Goal: Information Seeking & Learning: Learn about a topic

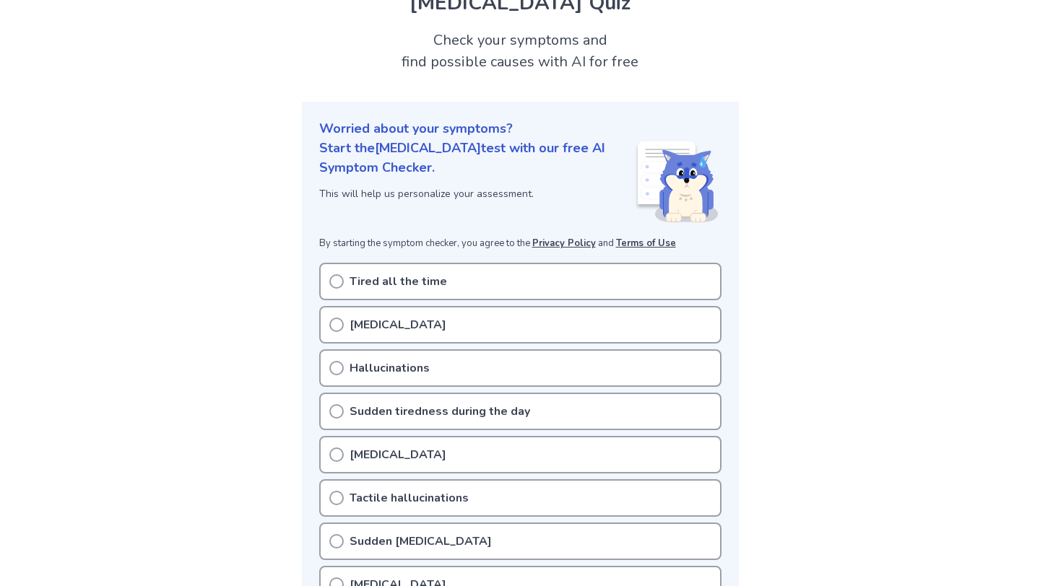
scroll to position [69, 0]
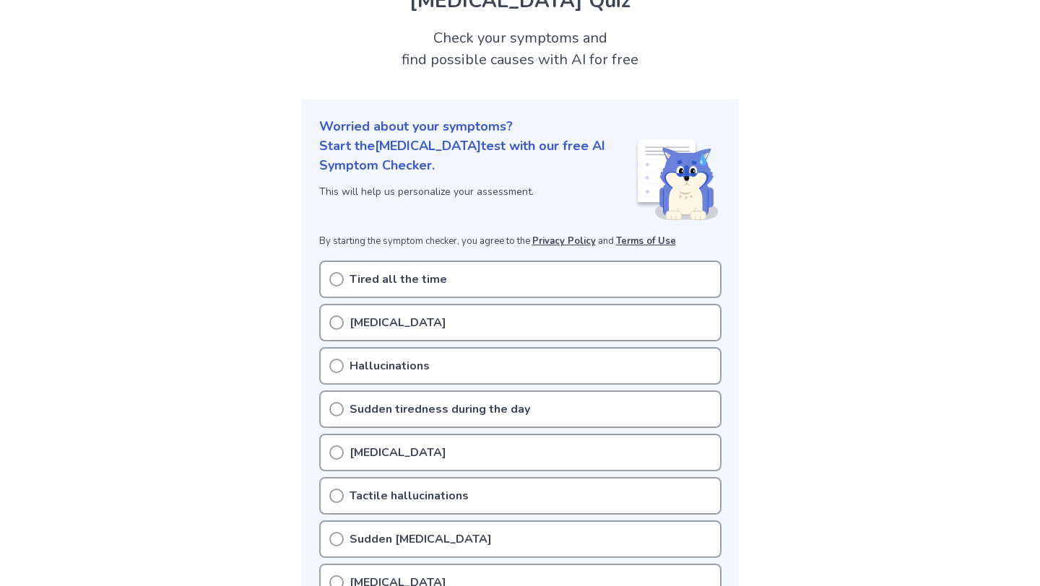
click at [526, 300] on div "Tired all the time [MEDICAL_DATA] Hallucinations Sudden tiredness during the da…" at bounding box center [520, 518] width 402 height 514
click at [509, 290] on div "Tired all the time" at bounding box center [520, 280] width 402 height 38
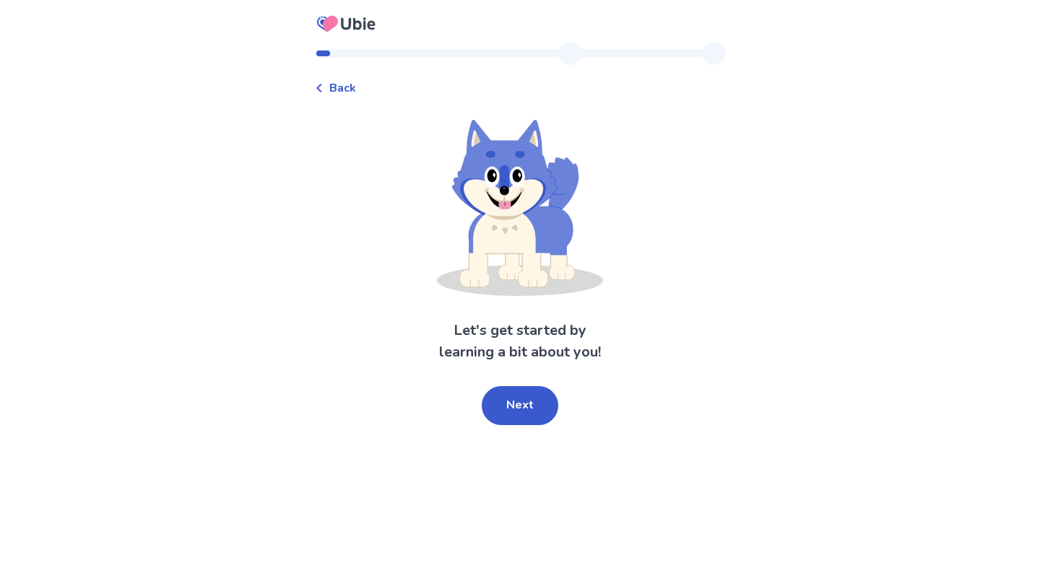
click at [514, 381] on div "Let's get started by learning a bit about you! Next" at bounding box center [520, 272] width 410 height 305
click at [511, 396] on button "Next" at bounding box center [520, 405] width 77 height 39
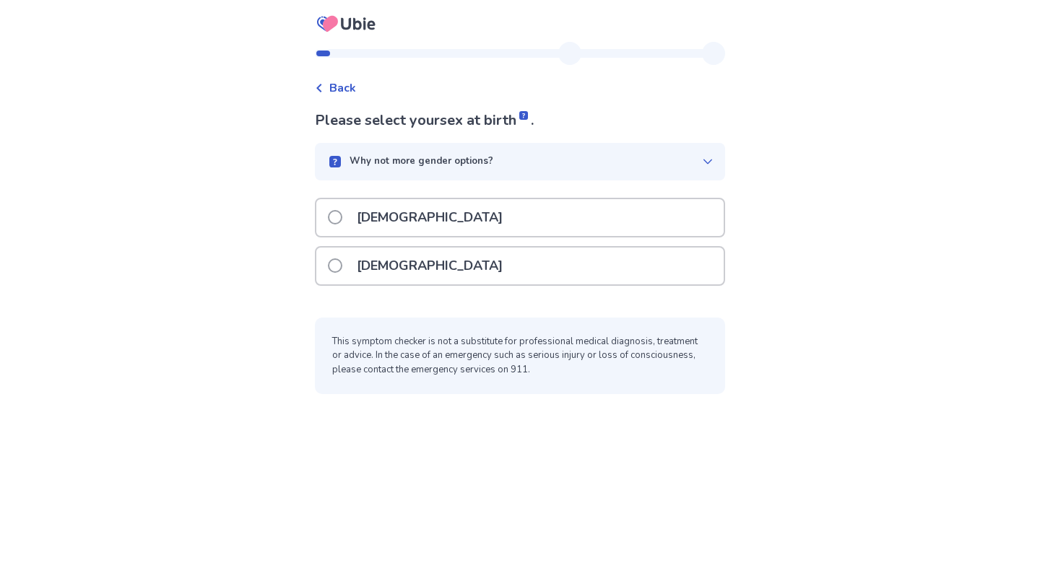
click at [470, 269] on div "Female" at bounding box center [519, 266] width 407 height 37
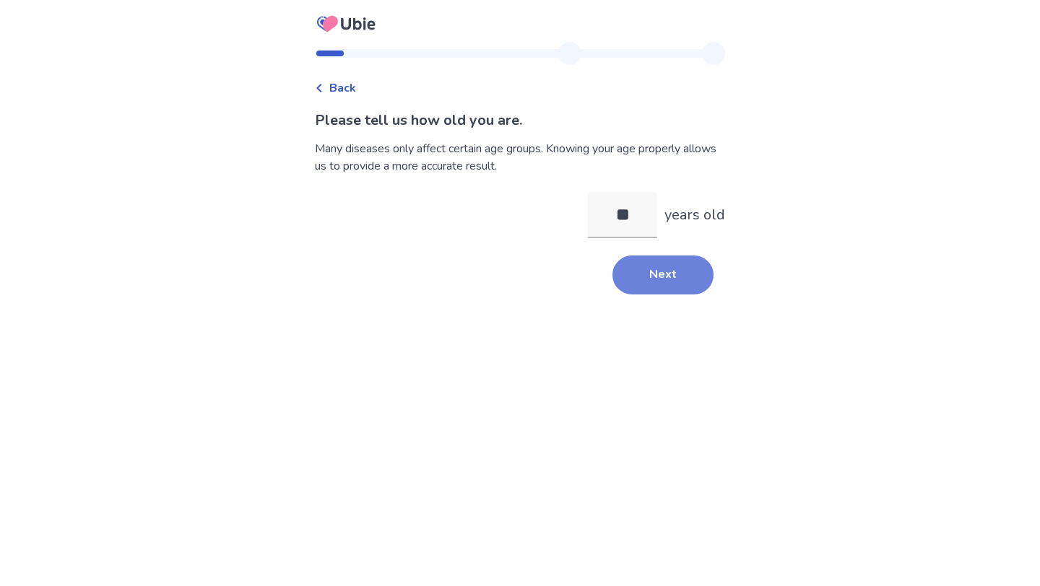
type input "**"
click at [643, 284] on button "Next" at bounding box center [662, 275] width 101 height 39
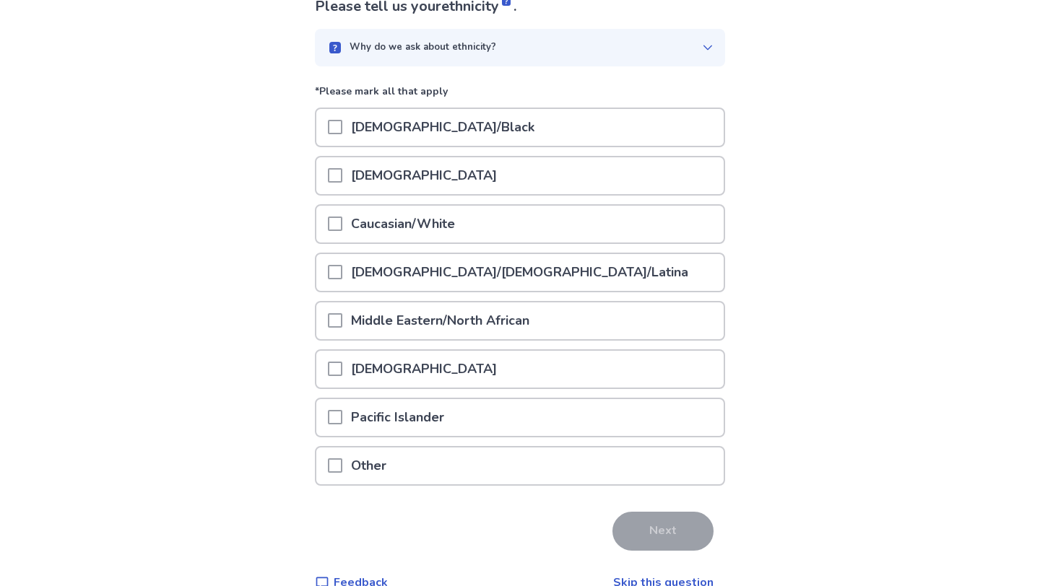
scroll to position [129, 0]
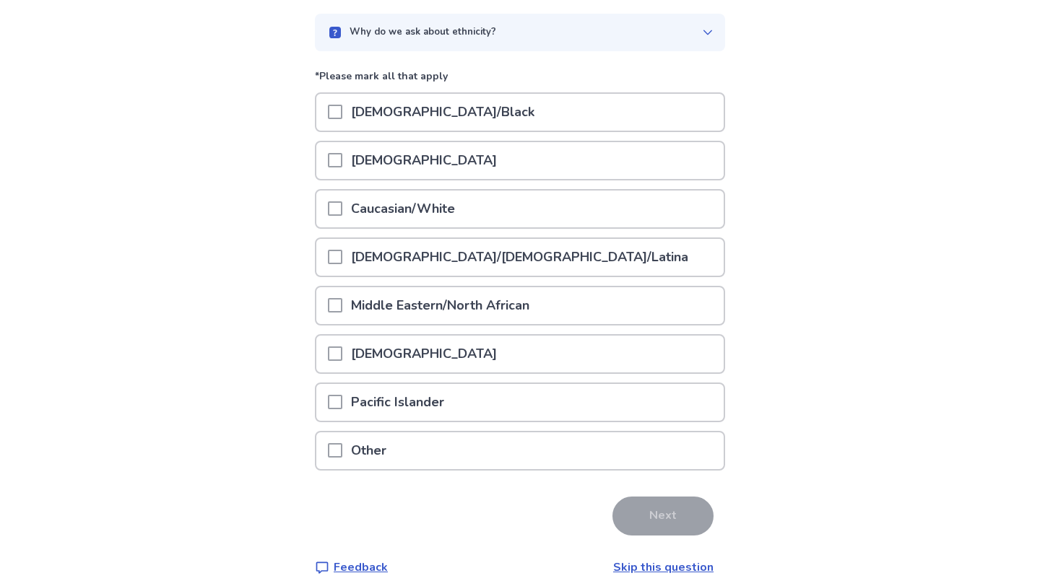
click at [464, 216] on p "Caucasian/White" at bounding box center [402, 209] width 121 height 37
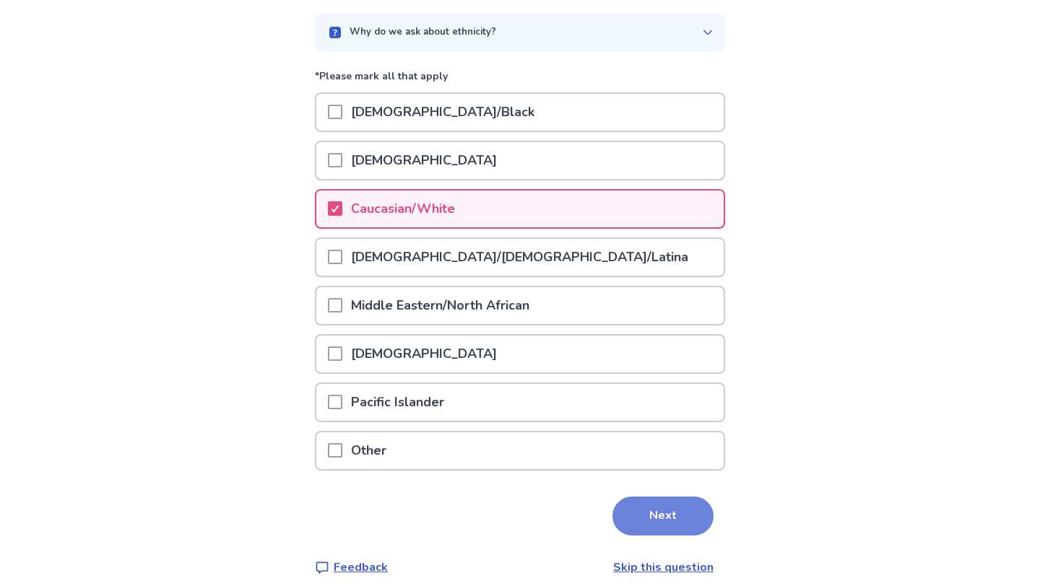
click at [617, 516] on button "Next" at bounding box center [662, 516] width 101 height 39
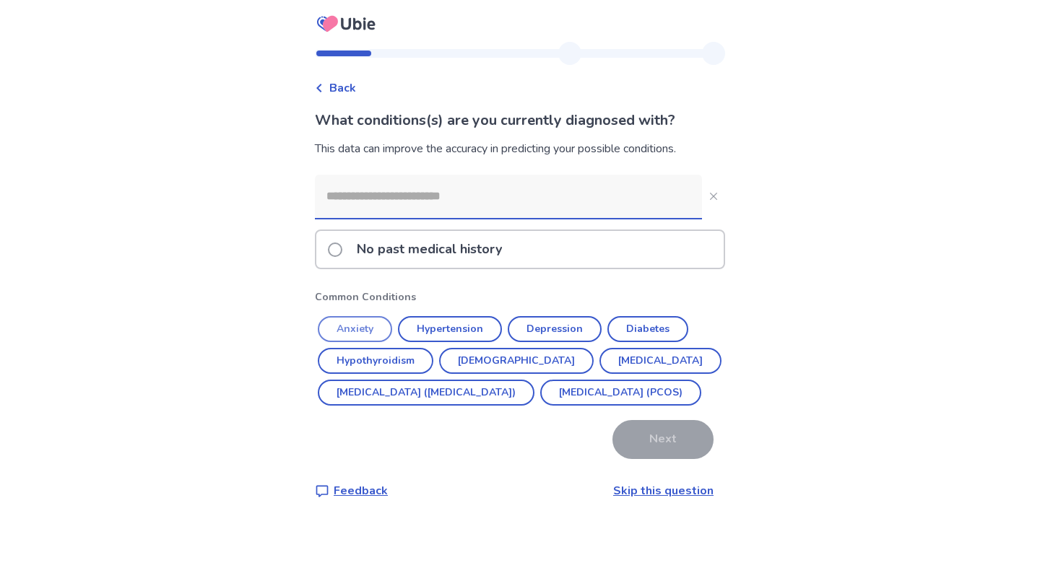
click at [369, 324] on button "Anxiety" at bounding box center [355, 329] width 74 height 26
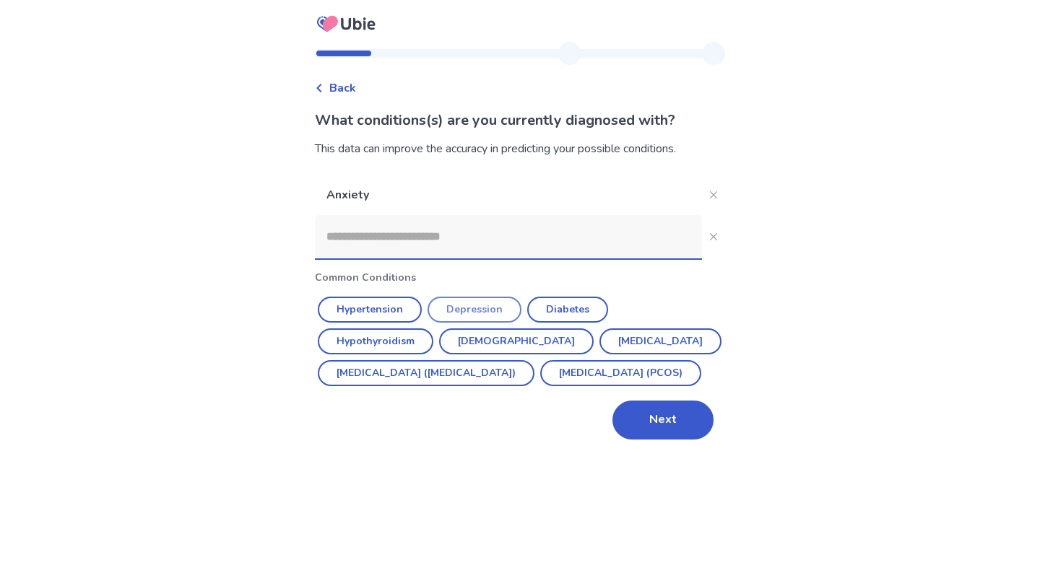
click at [469, 307] on button "Depression" at bounding box center [474, 310] width 94 height 26
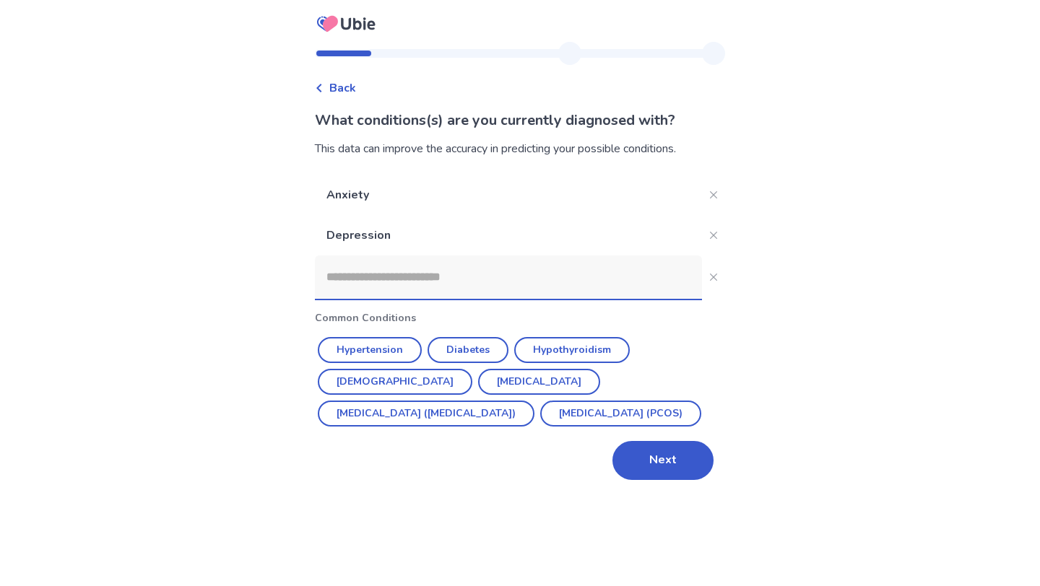
click at [475, 276] on input at bounding box center [508, 277] width 387 height 43
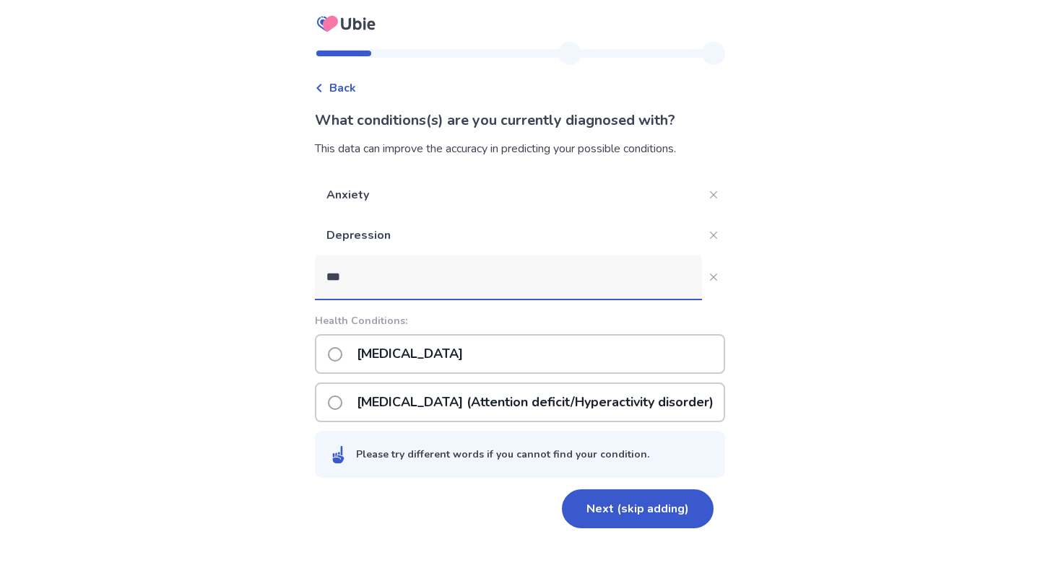
type input "****"
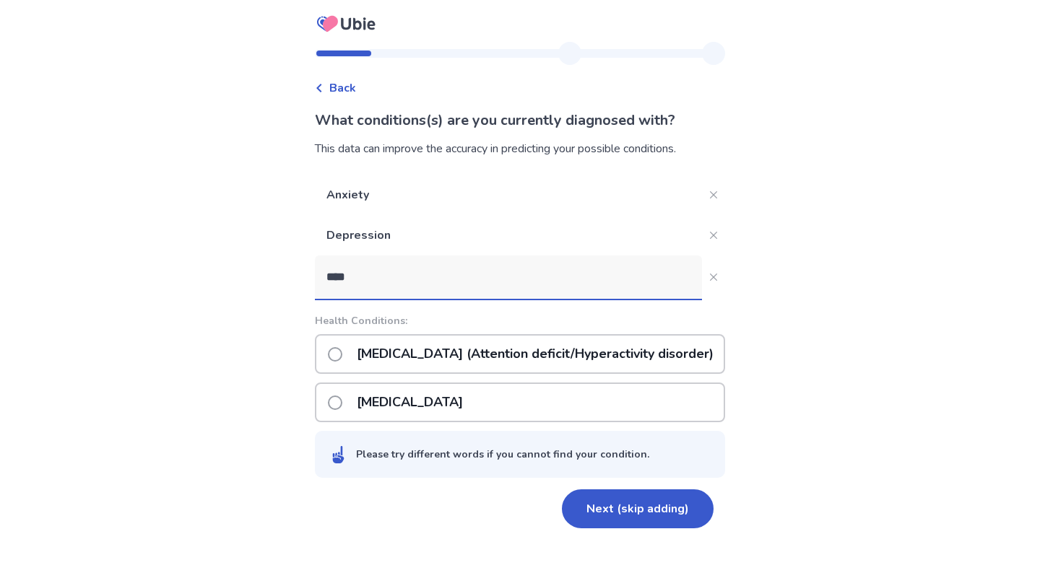
click at [462, 369] on p "ADHD (Attention deficit/Hyperactivity disorder)" at bounding box center [535, 354] width 374 height 37
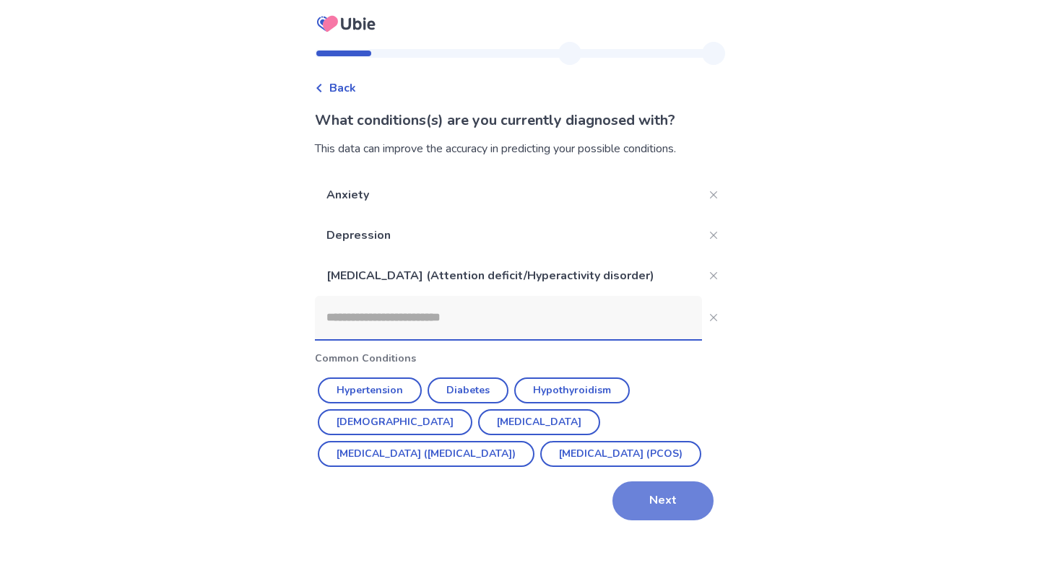
click at [635, 497] on button "Next" at bounding box center [662, 501] width 101 height 39
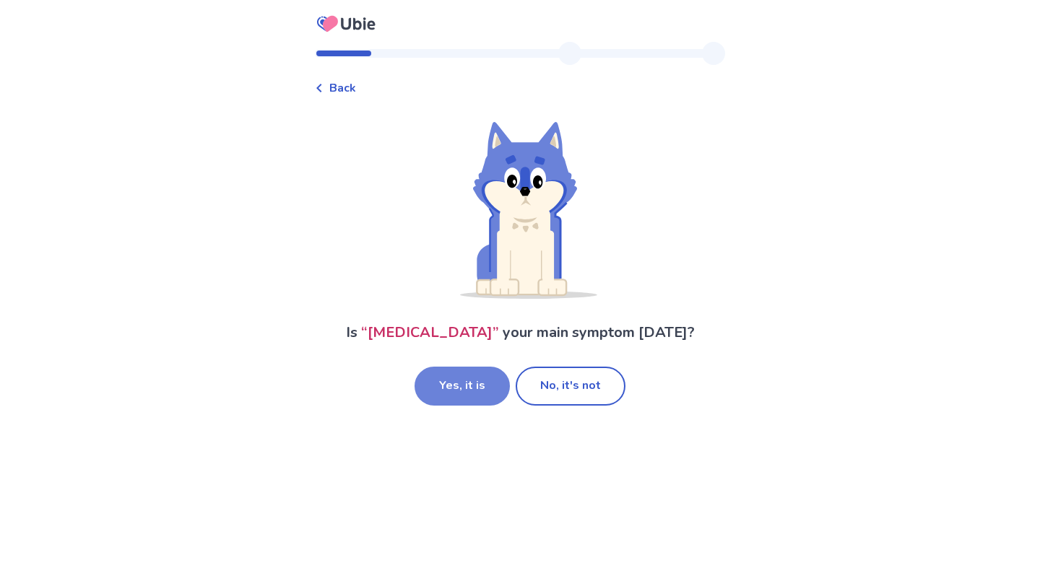
click at [490, 406] on button "Yes, it is" at bounding box center [461, 386] width 95 height 39
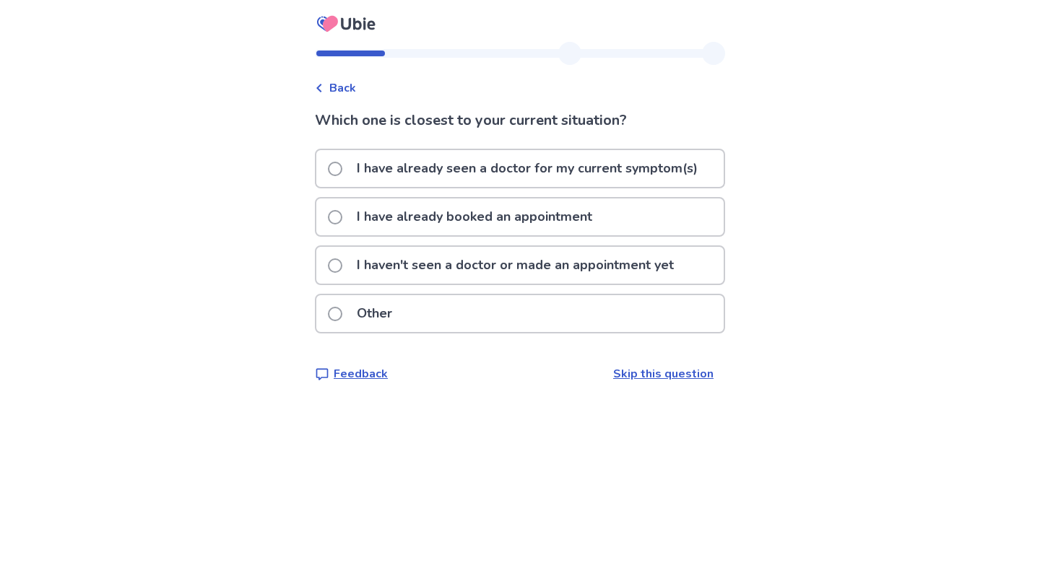
click at [541, 272] on p "I haven't seen a doctor or made an appointment yet" at bounding box center [515, 265] width 334 height 37
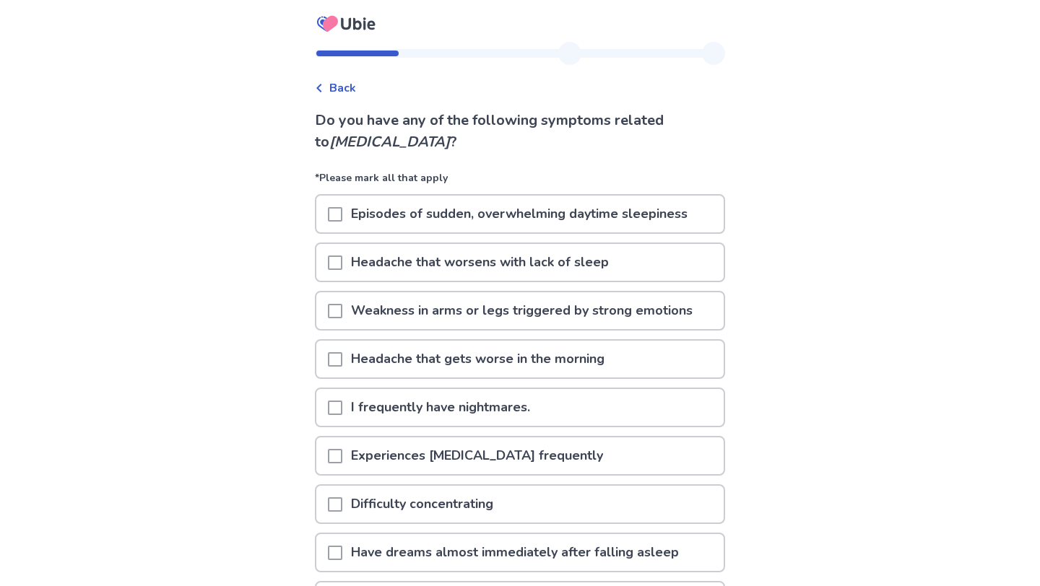
click at [531, 207] on p "Episodes of sudden, overwhelming daytime sleepiness" at bounding box center [519, 214] width 354 height 37
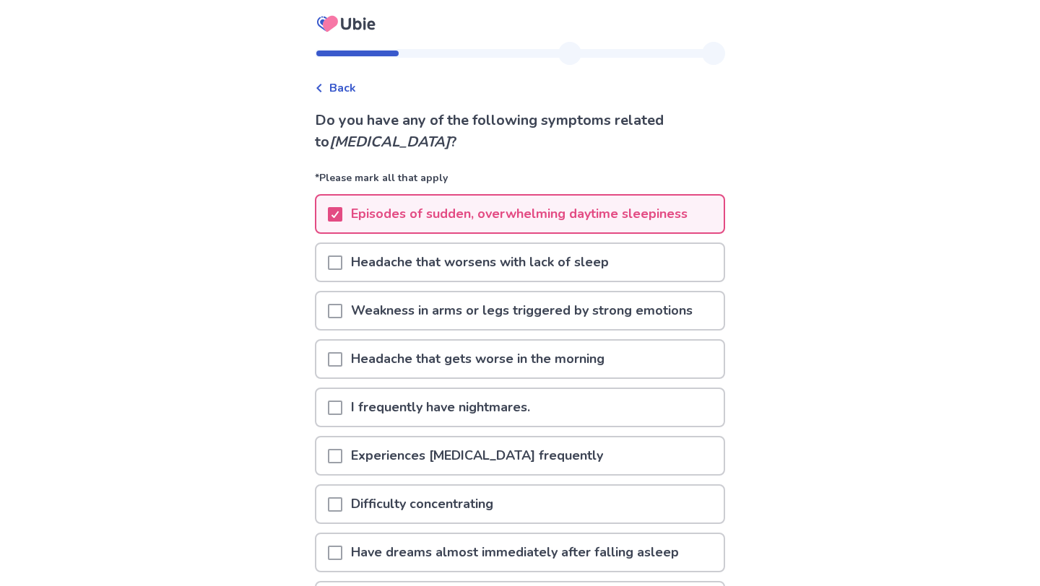
click at [473, 264] on p "Headache that worsens with lack of sleep" at bounding box center [479, 262] width 275 height 37
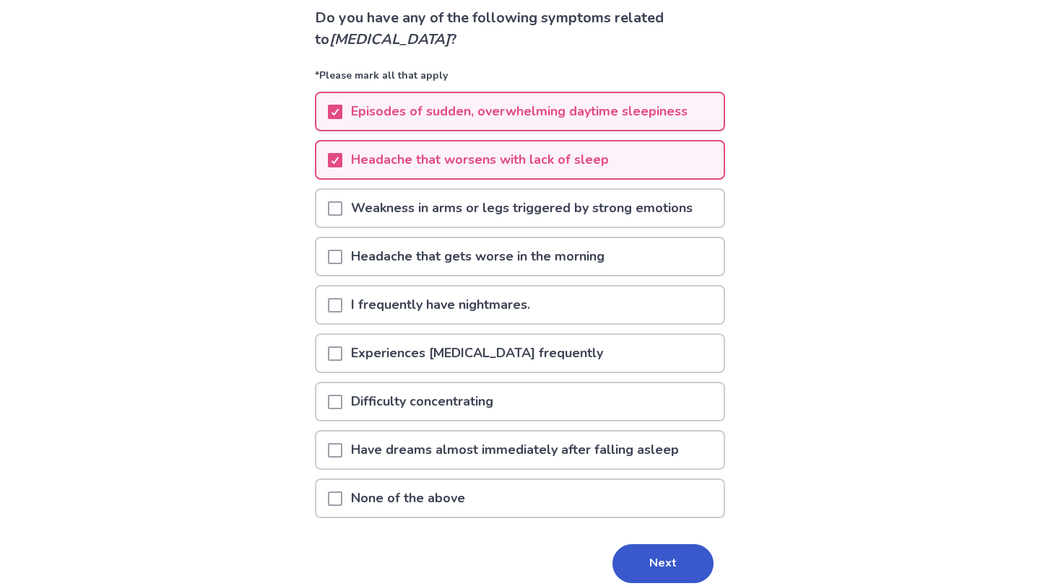
scroll to position [103, 0]
click at [442, 347] on p "Experiences [MEDICAL_DATA] frequently" at bounding box center [476, 352] width 269 height 37
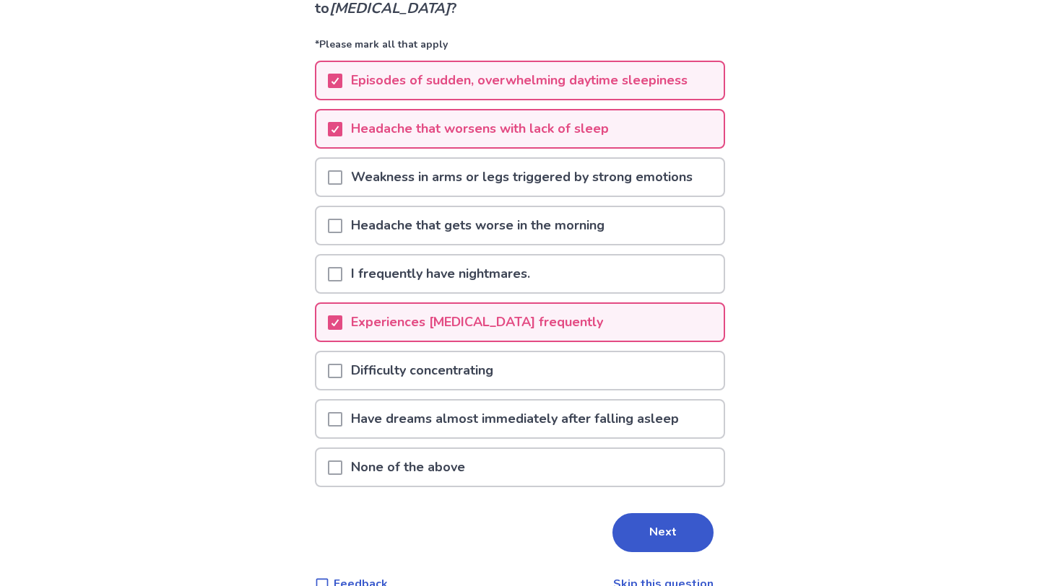
scroll to position [135, 0]
click at [447, 366] on p "Difficulty concentrating" at bounding box center [422, 369] width 160 height 37
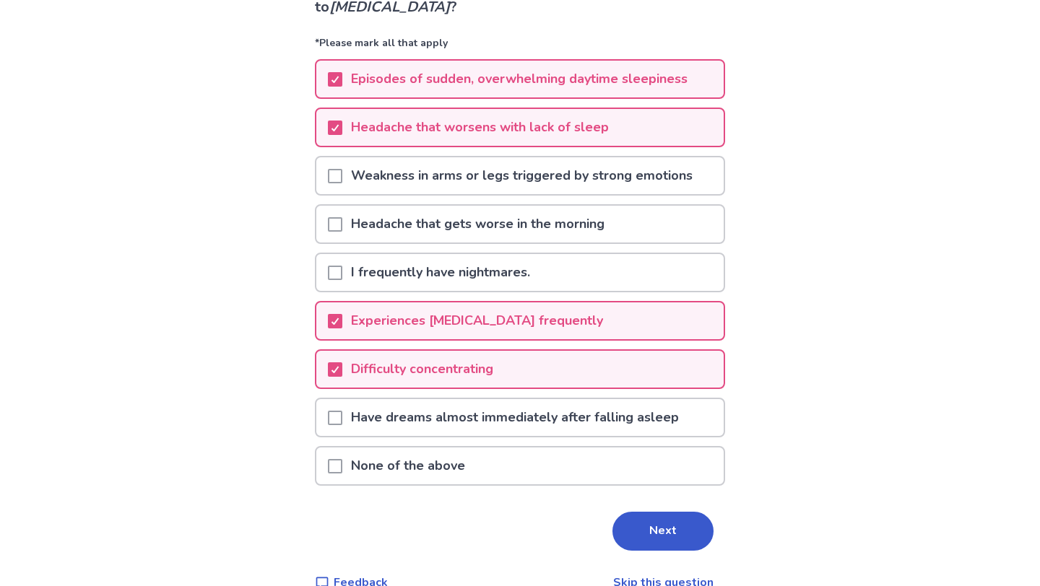
click at [443, 417] on p "Have dreams almost immediately after falling asleep" at bounding box center [514, 417] width 345 height 37
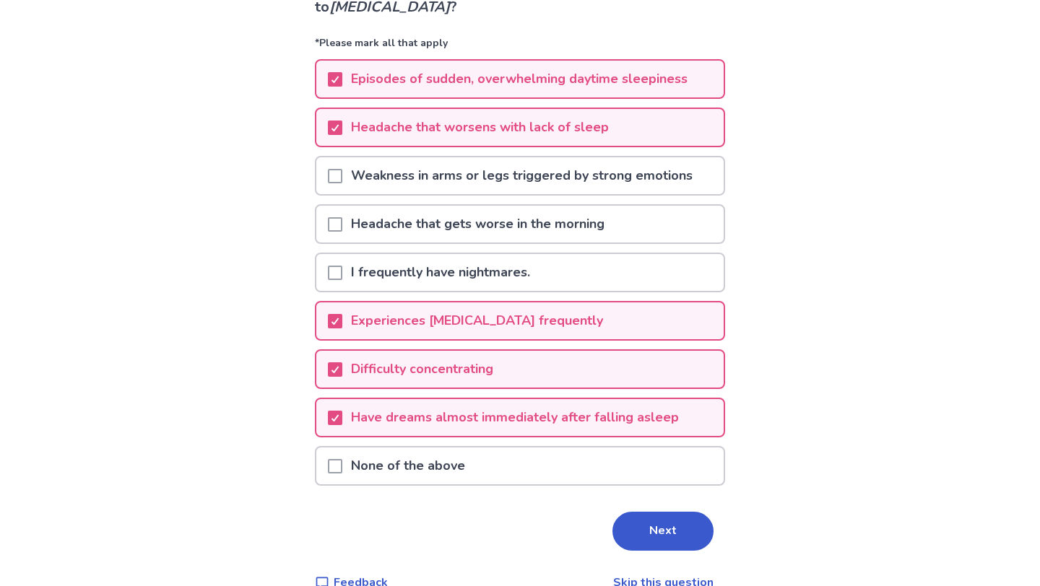
scroll to position [163, 0]
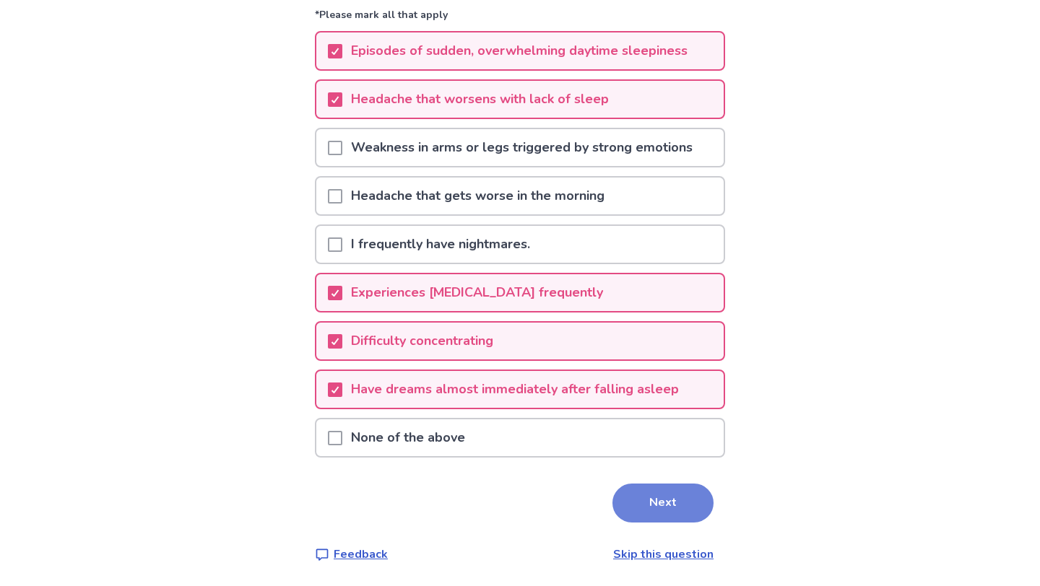
click at [628, 511] on button "Next" at bounding box center [662, 503] width 101 height 39
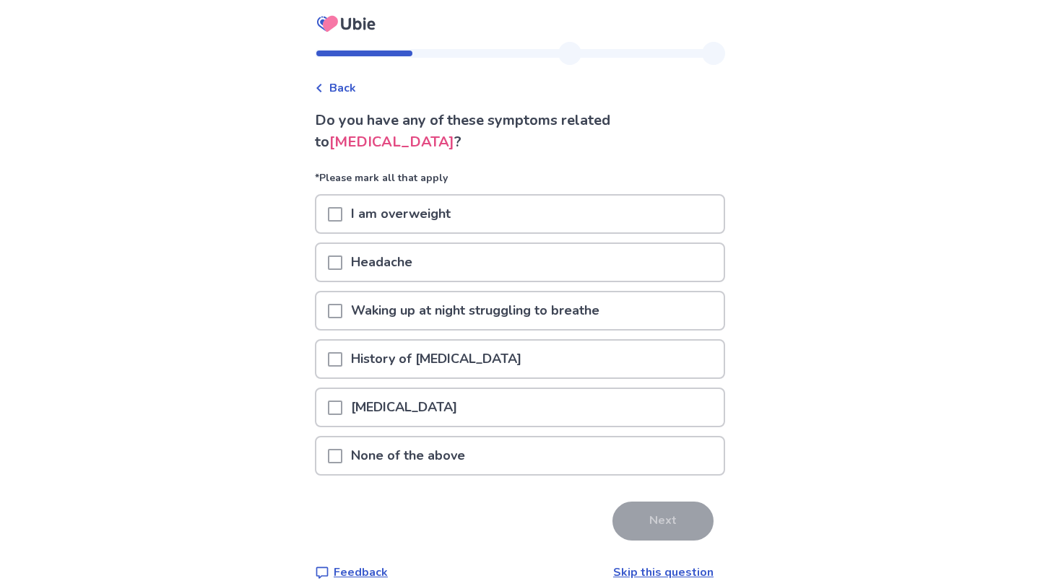
click at [522, 275] on div "Headache" at bounding box center [519, 262] width 407 height 37
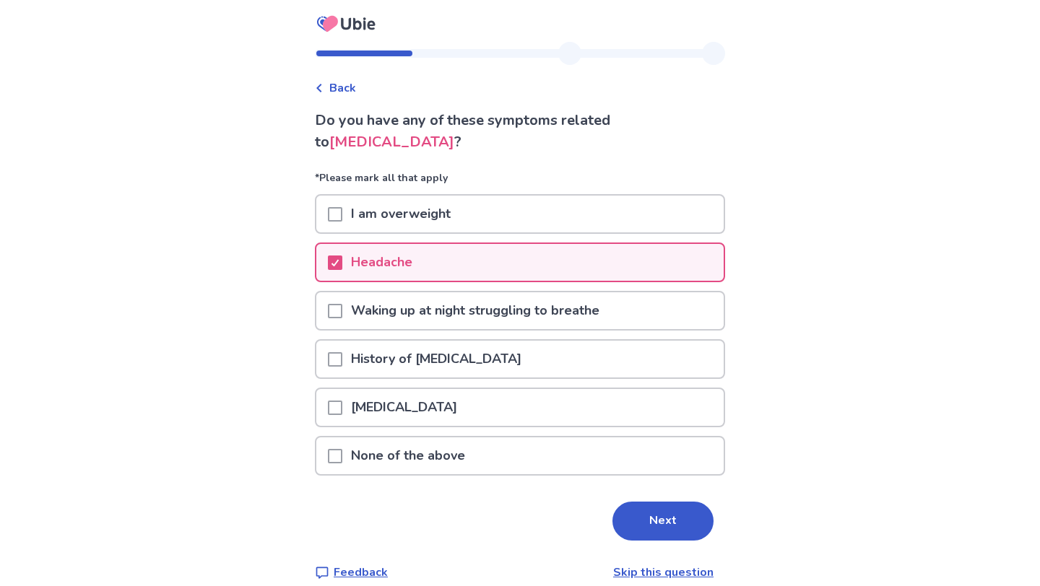
click at [592, 400] on div "Stuffy nose" at bounding box center [519, 407] width 407 height 37
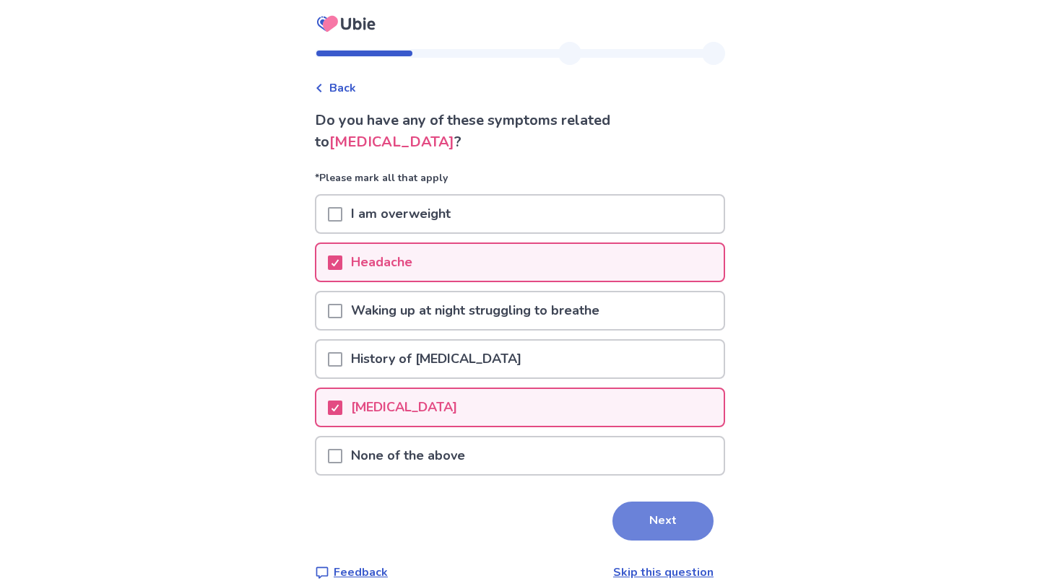
click at [657, 515] on button "Next" at bounding box center [662, 521] width 101 height 39
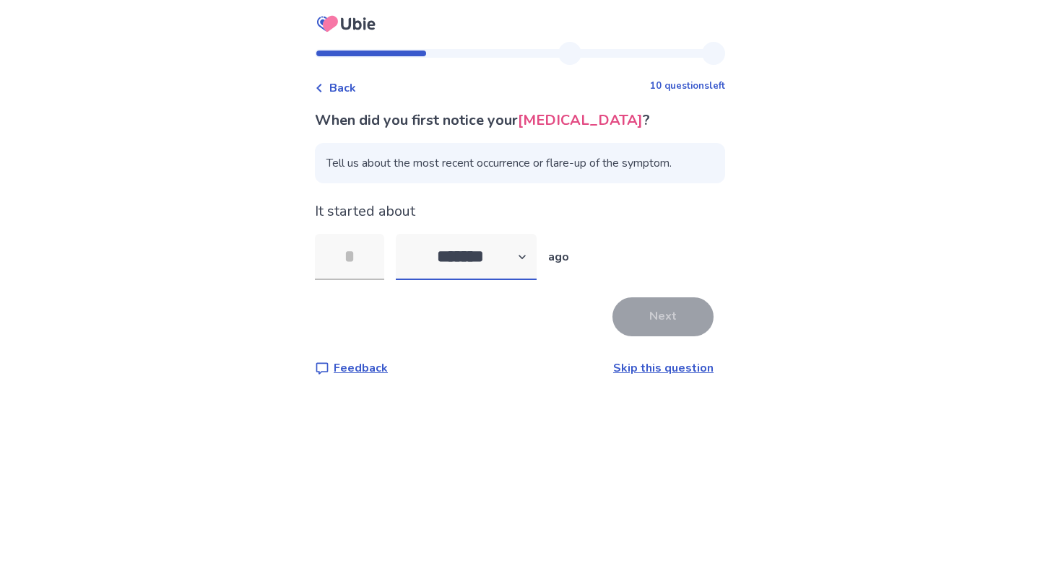
click at [462, 268] on select "******* ****** ******* ******** *******" at bounding box center [466, 257] width 141 height 46
select select "*"
click at [404, 256] on select "******* ****** ******* ******** *******" at bounding box center [466, 257] width 141 height 46
click at [383, 280] on input "tel" at bounding box center [349, 257] width 69 height 46
type input "*"
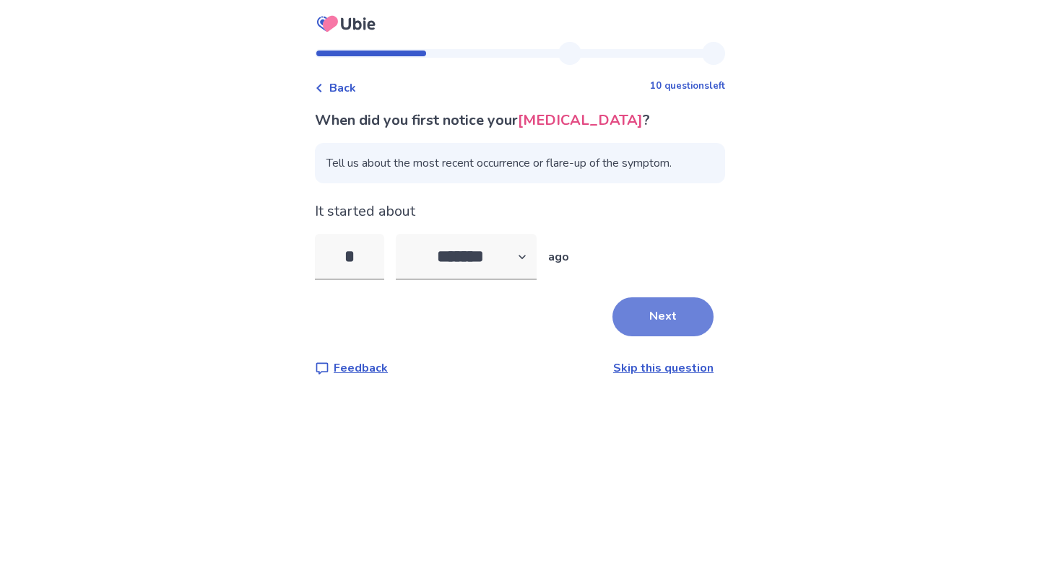
click at [652, 327] on button "Next" at bounding box center [662, 316] width 101 height 39
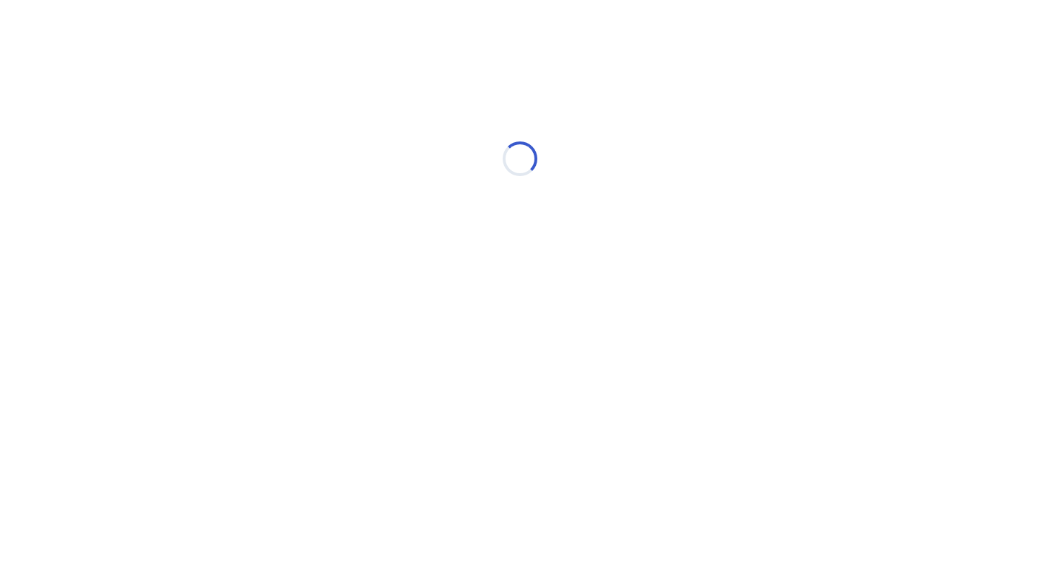
select select "*"
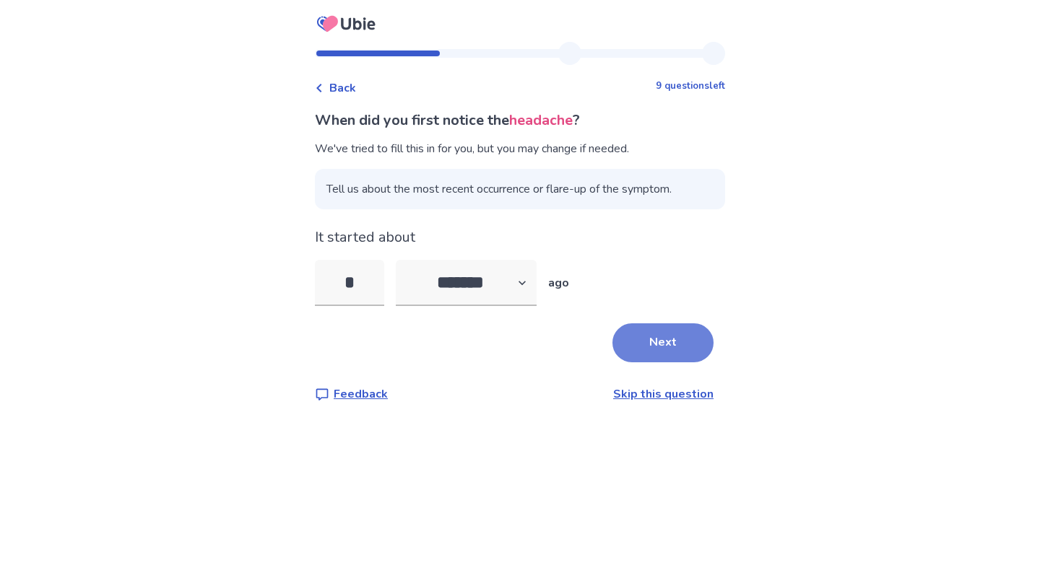
click at [633, 341] on button "Next" at bounding box center [662, 342] width 101 height 39
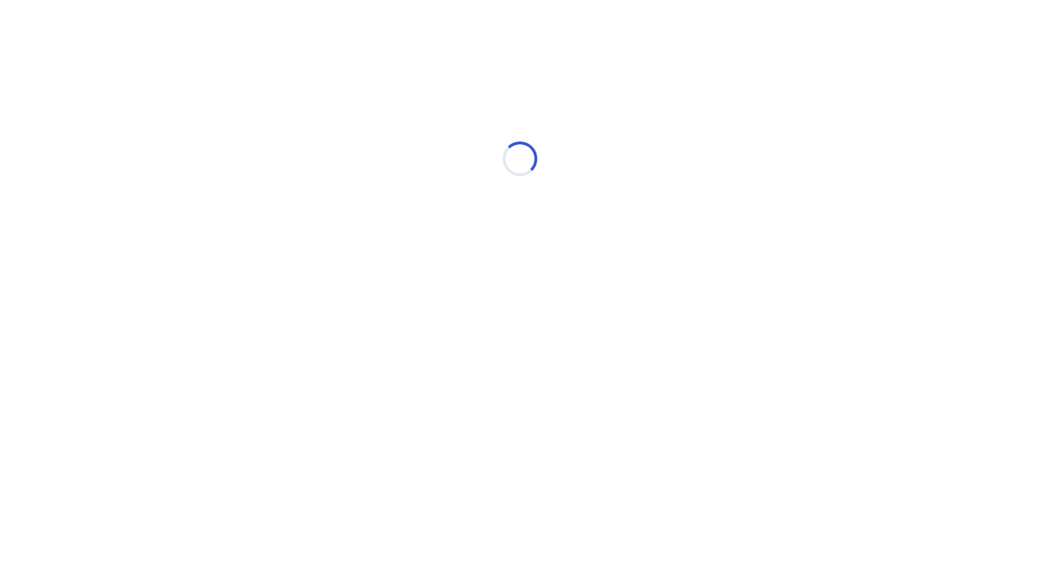
select select "*"
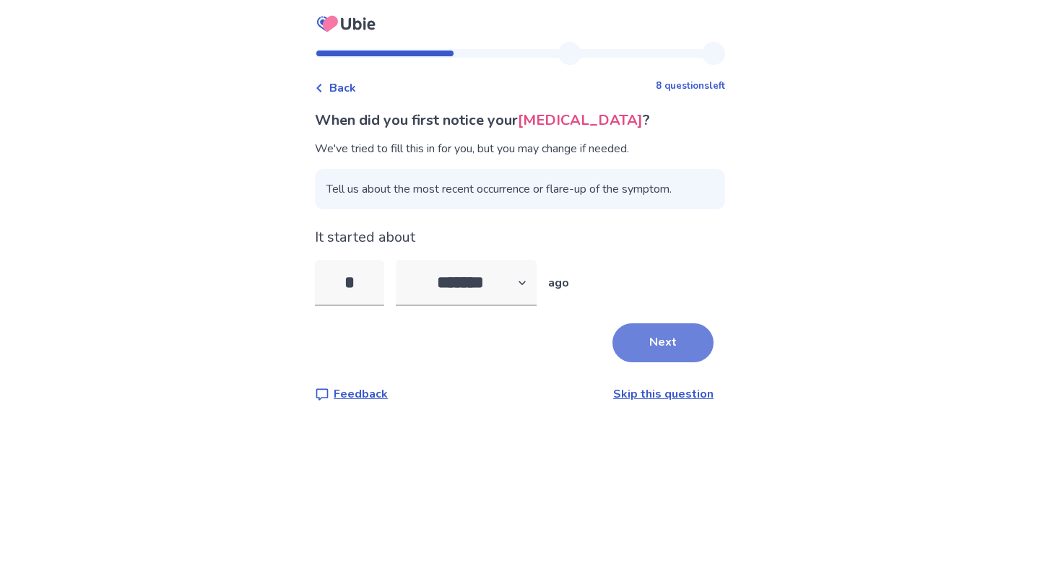
click at [620, 348] on button "Next" at bounding box center [662, 342] width 101 height 39
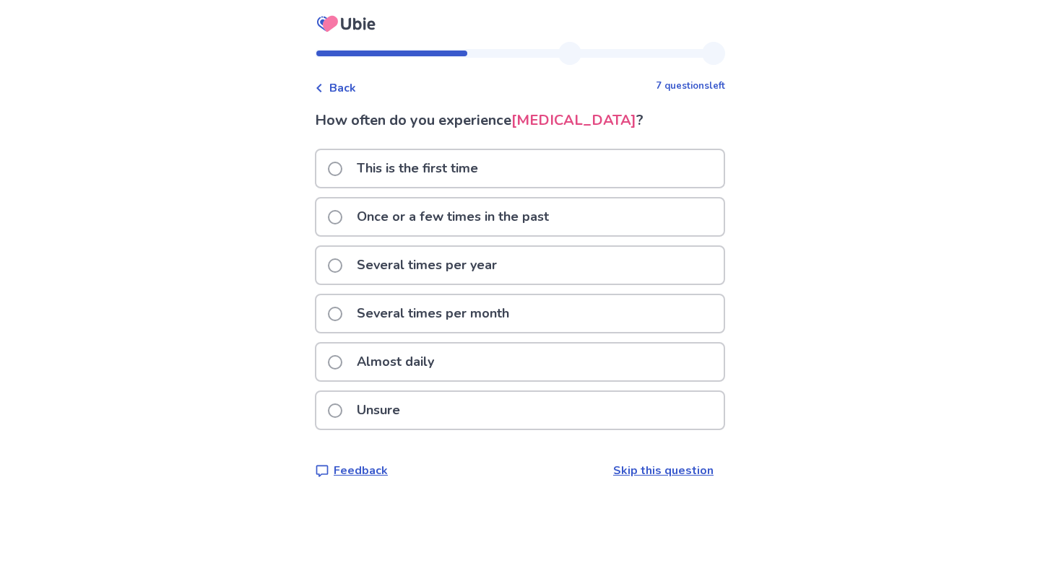
click at [503, 381] on div "Almost daily" at bounding box center [519, 362] width 407 height 37
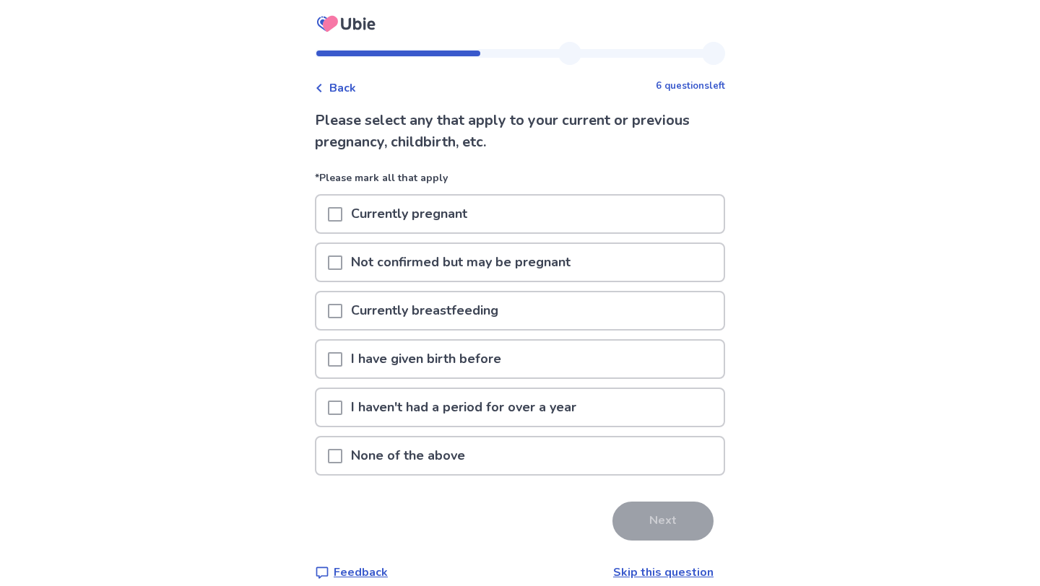
click at [511, 412] on p "I haven't had a period for over a year" at bounding box center [463, 407] width 243 height 37
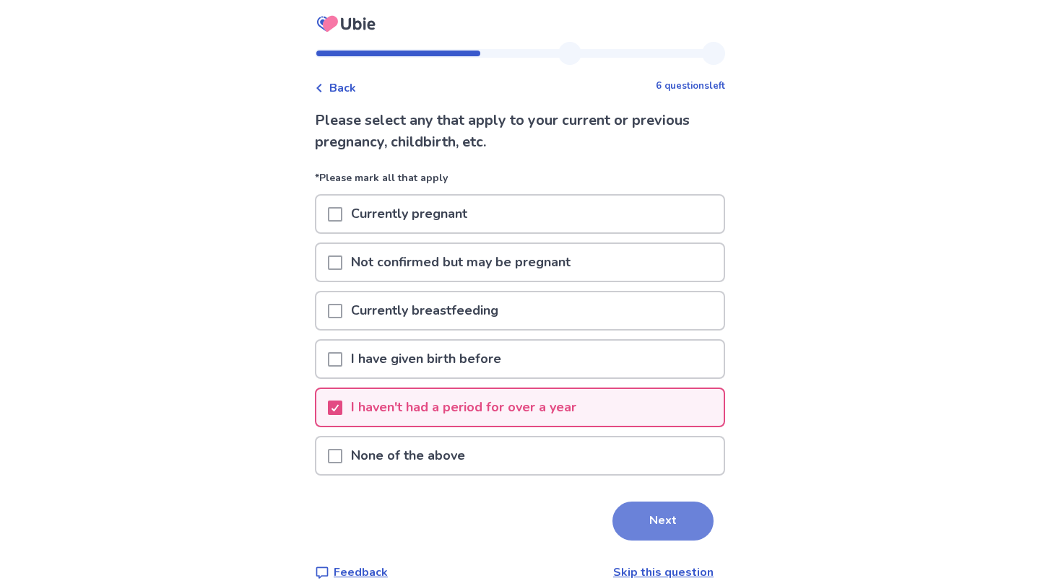
click at [627, 529] on button "Next" at bounding box center [662, 521] width 101 height 39
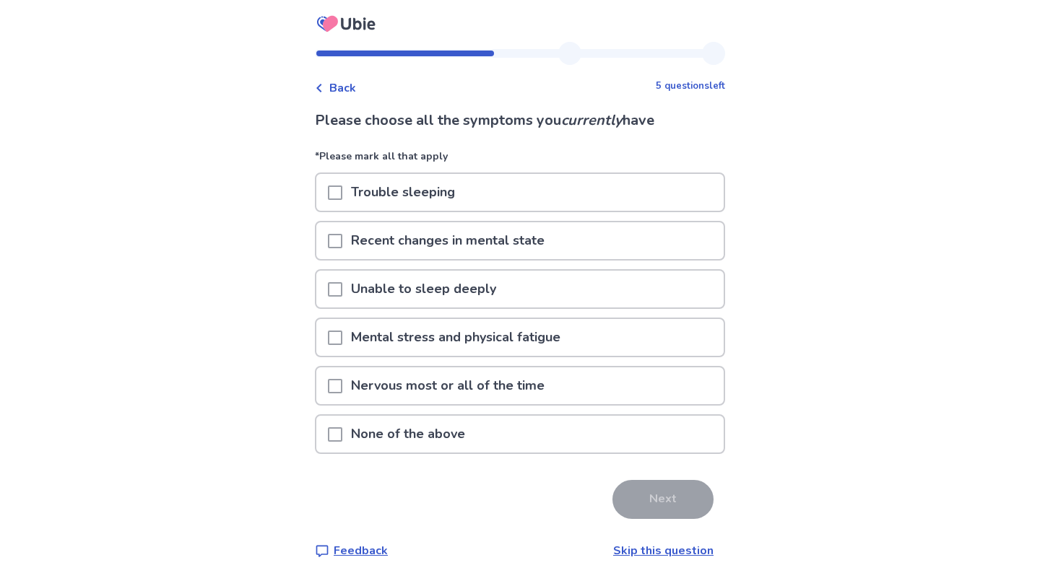
click at [524, 198] on div "Trouble sleeping" at bounding box center [519, 192] width 407 height 37
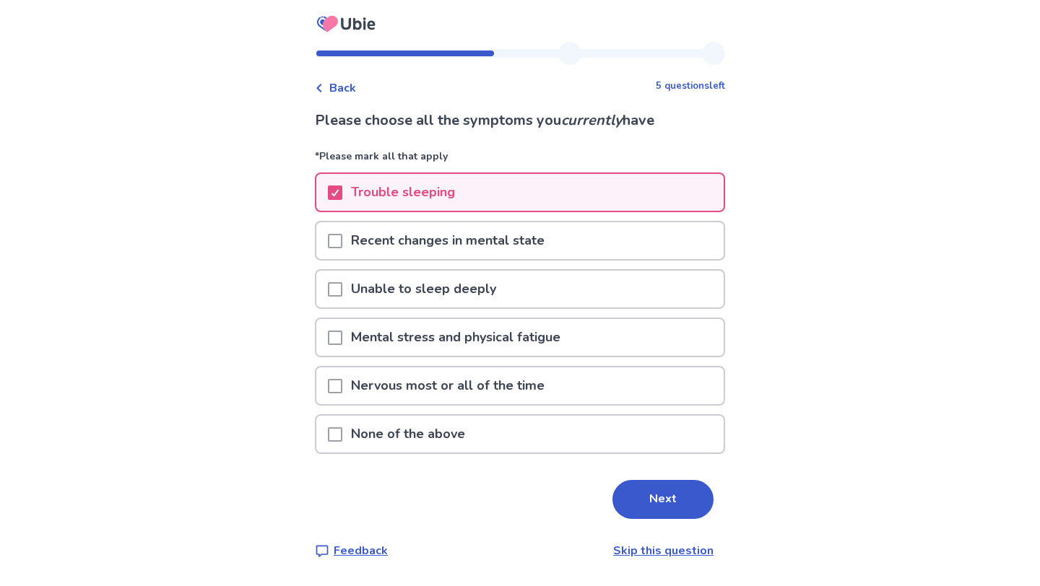
click at [516, 282] on div "Unable to sleep deeply" at bounding box center [519, 289] width 407 height 37
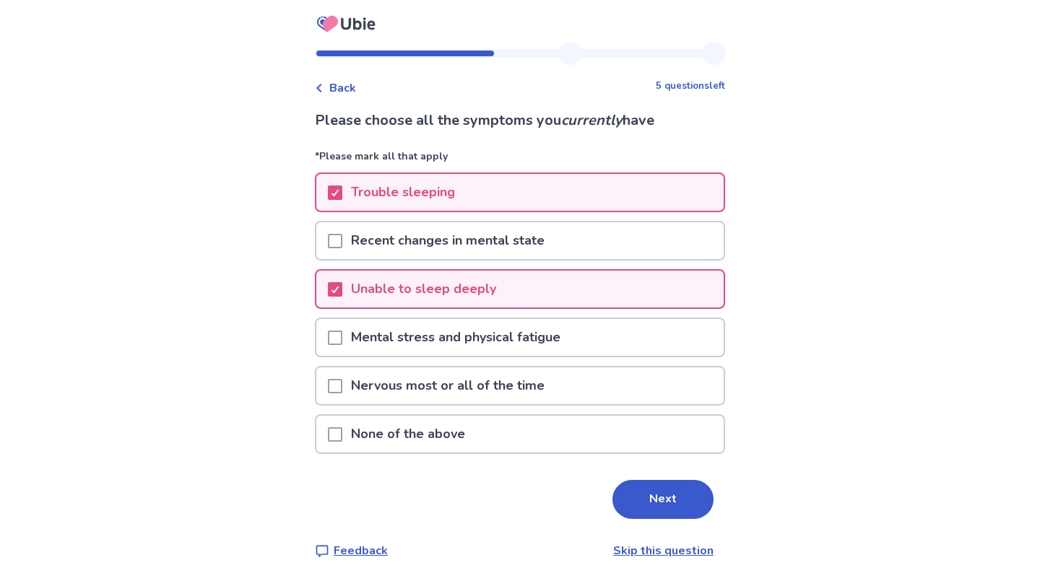
click at [530, 287] on div "Unable to sleep deeply" at bounding box center [519, 289] width 407 height 37
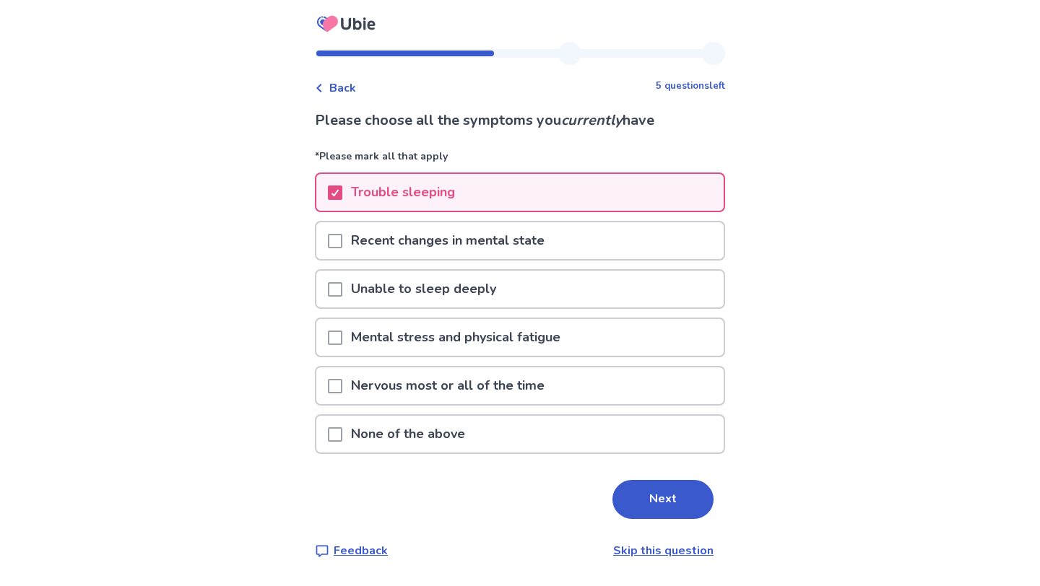
click at [552, 331] on p "Mental stress and physical fatigue" at bounding box center [455, 337] width 227 height 37
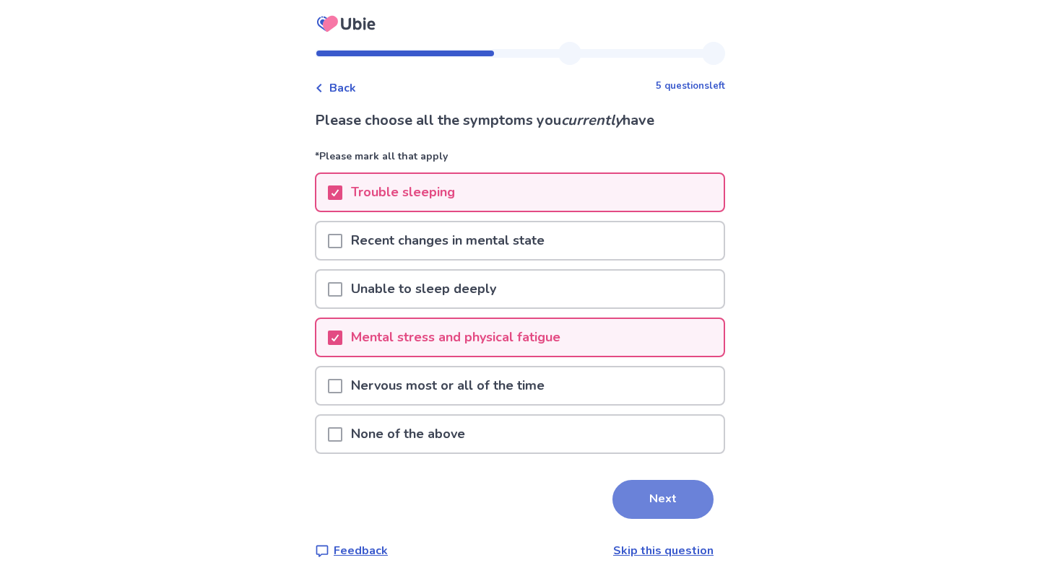
click at [625, 495] on button "Next" at bounding box center [662, 499] width 101 height 39
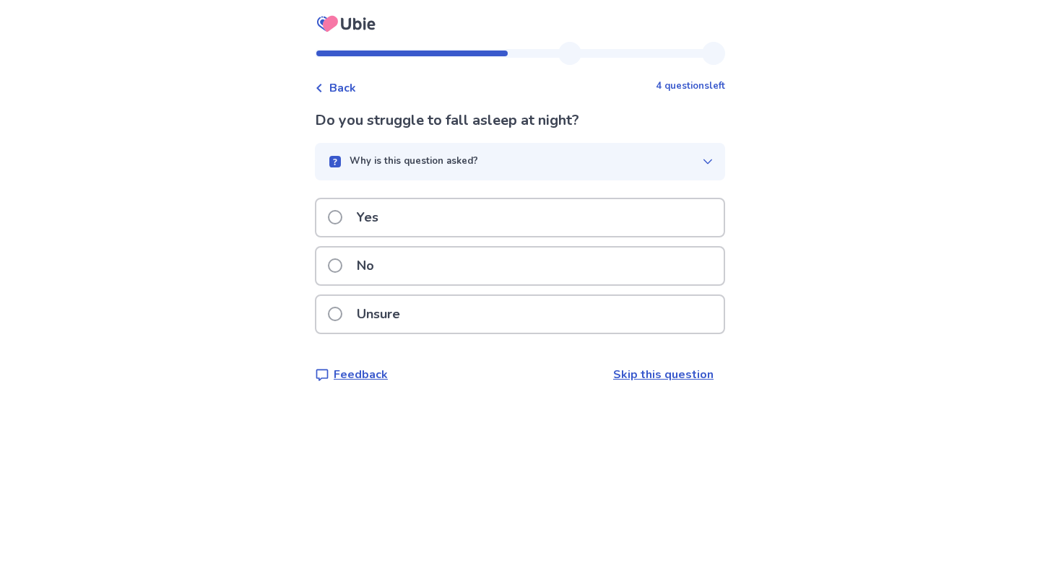
click at [557, 222] on div "Yes" at bounding box center [519, 217] width 407 height 37
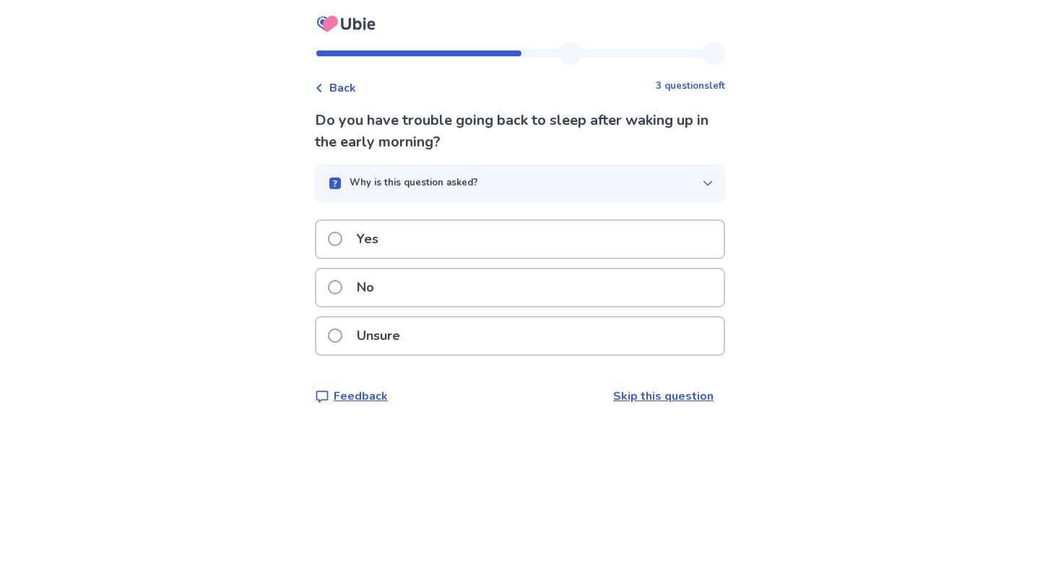
click at [428, 281] on div "No" at bounding box center [519, 287] width 407 height 37
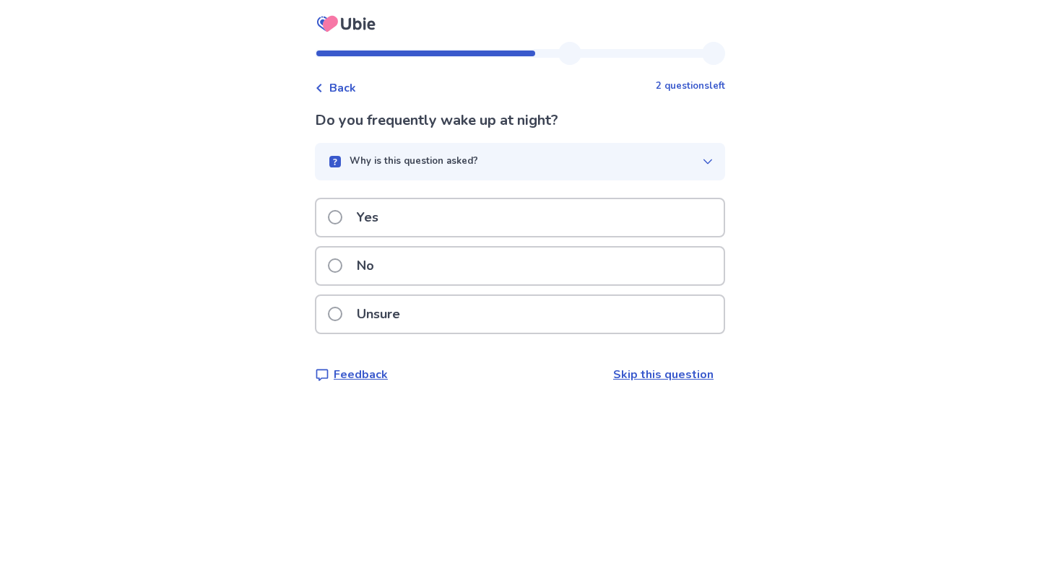
click at [418, 261] on div "No" at bounding box center [519, 266] width 407 height 37
click at [420, 230] on div "Yes" at bounding box center [519, 217] width 407 height 37
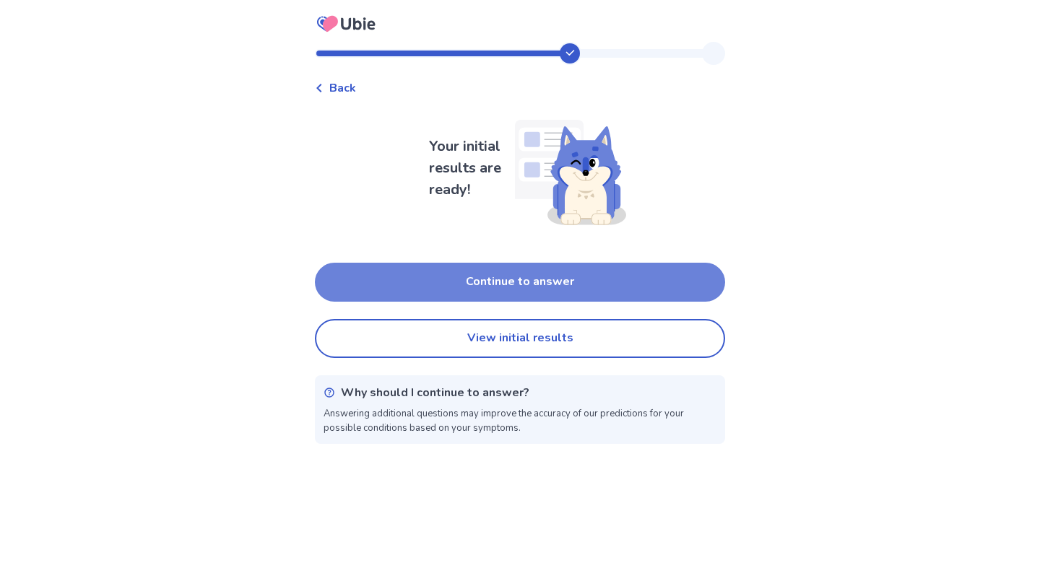
click at [448, 287] on button "Continue to answer" at bounding box center [520, 282] width 410 height 39
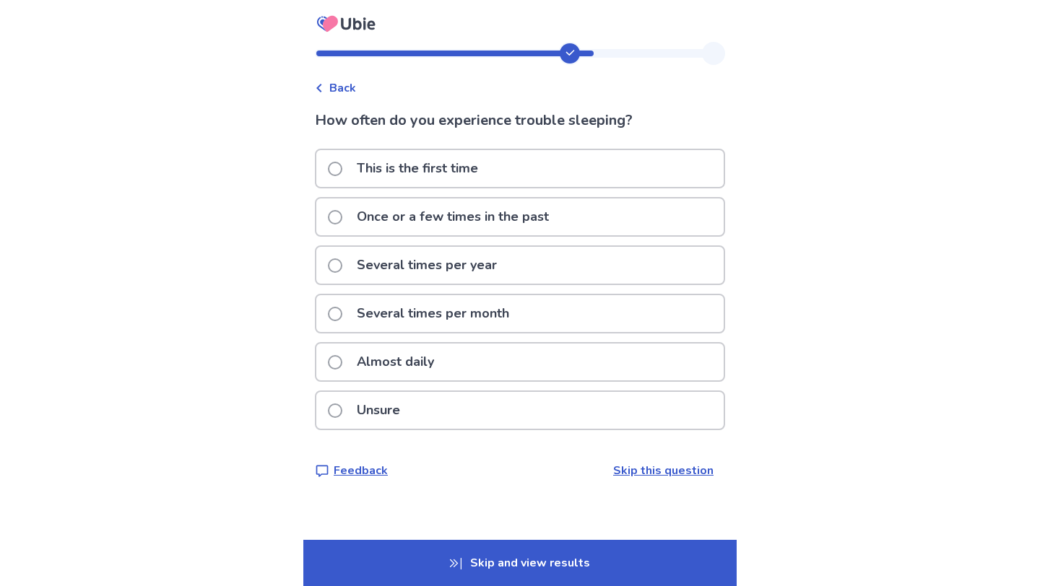
click at [485, 309] on p "Several times per month" at bounding box center [433, 313] width 170 height 37
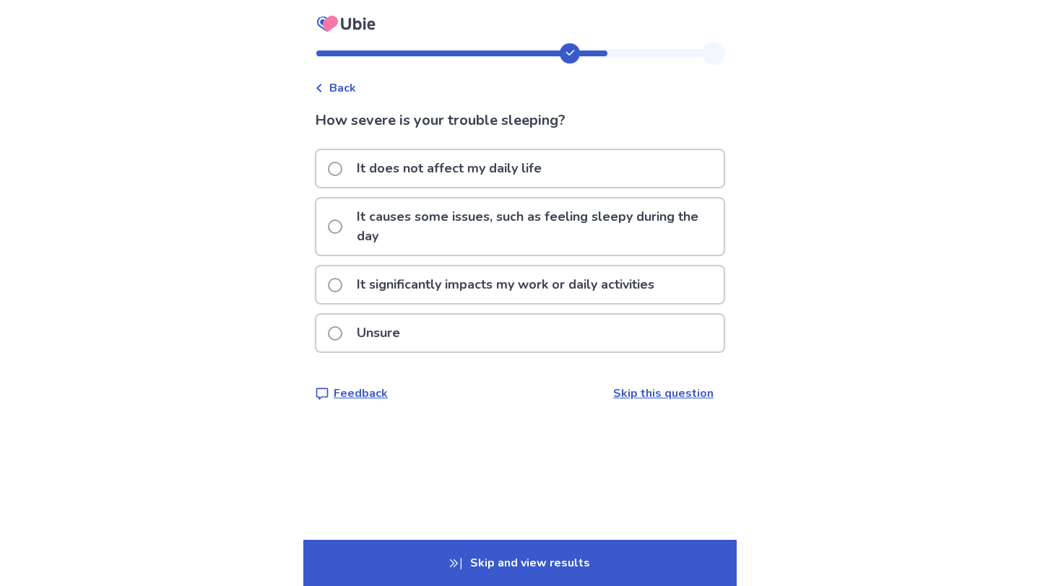
click at [566, 229] on p "It causes some issues, such as feeling sleepy during the day" at bounding box center [535, 227] width 375 height 56
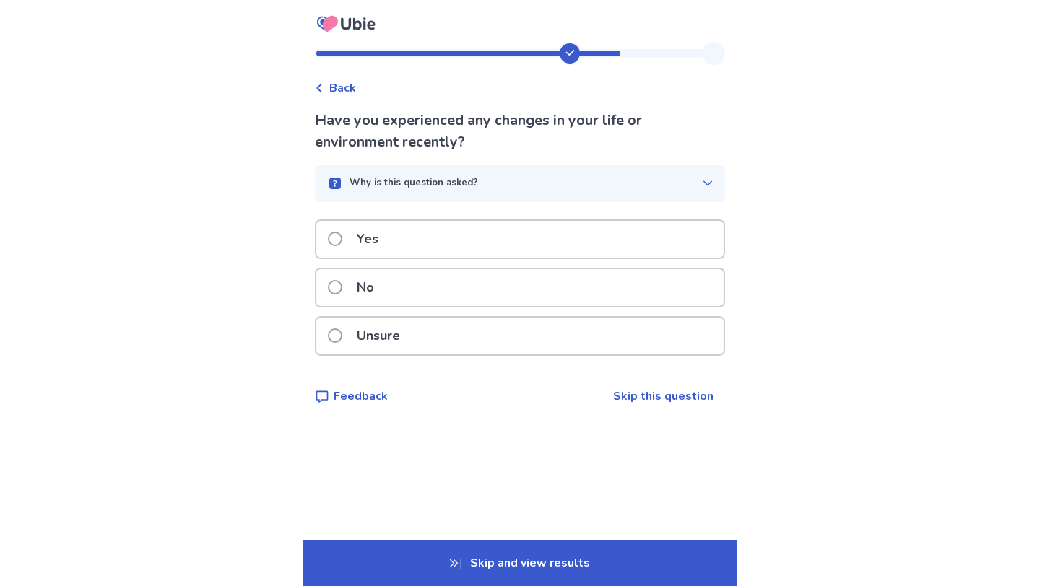
click at [505, 282] on div "No" at bounding box center [519, 287] width 407 height 37
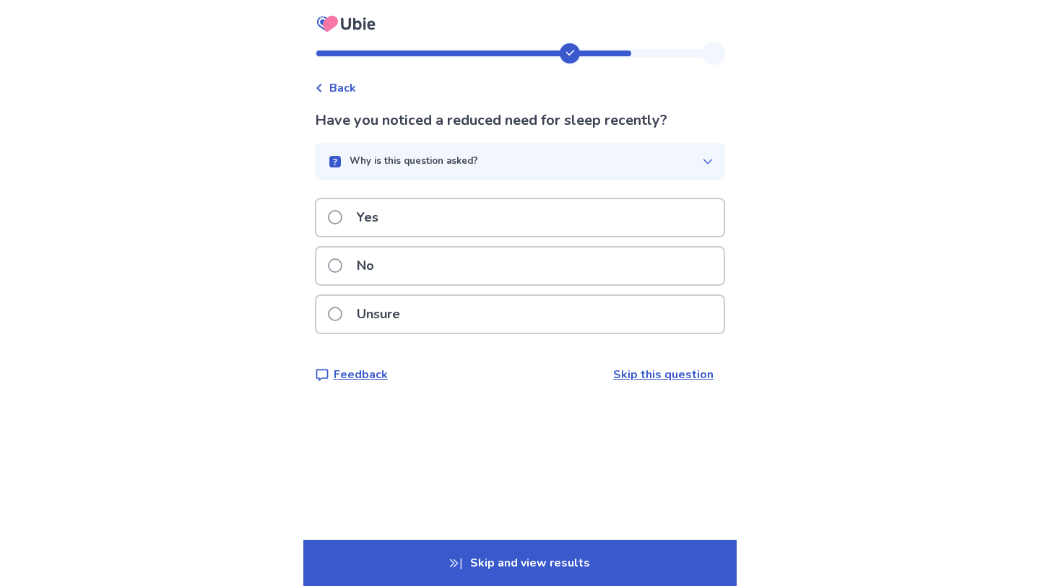
click at [481, 268] on div "No" at bounding box center [519, 266] width 407 height 37
click at [490, 230] on div "Yes" at bounding box center [519, 217] width 407 height 37
click at [465, 255] on div "No" at bounding box center [519, 266] width 407 height 37
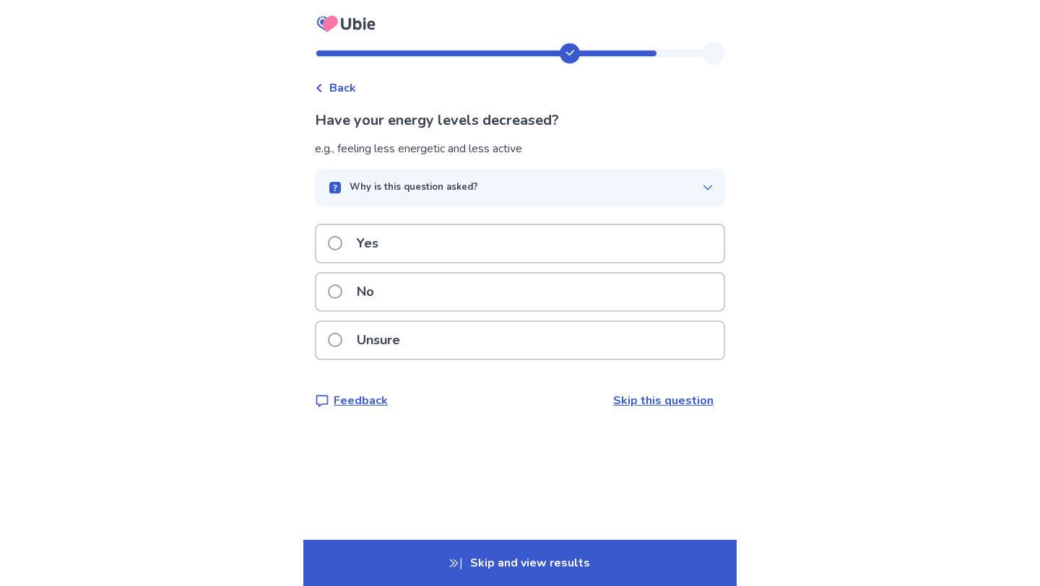
click at [467, 240] on div "Yes" at bounding box center [519, 243] width 407 height 37
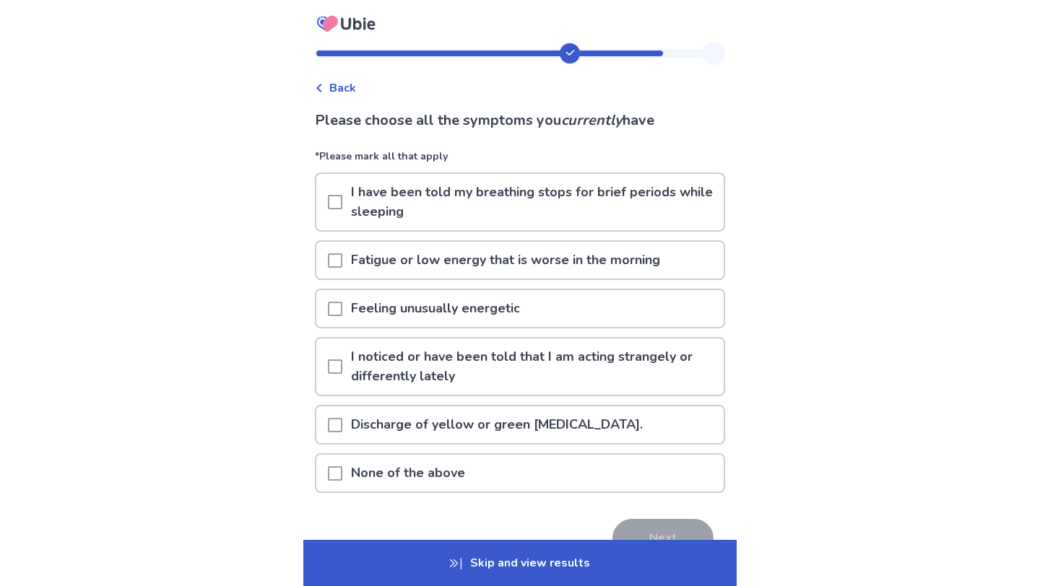
click at [462, 257] on p "Fatigue or low energy that is worse in the morning" at bounding box center [505, 260] width 326 height 37
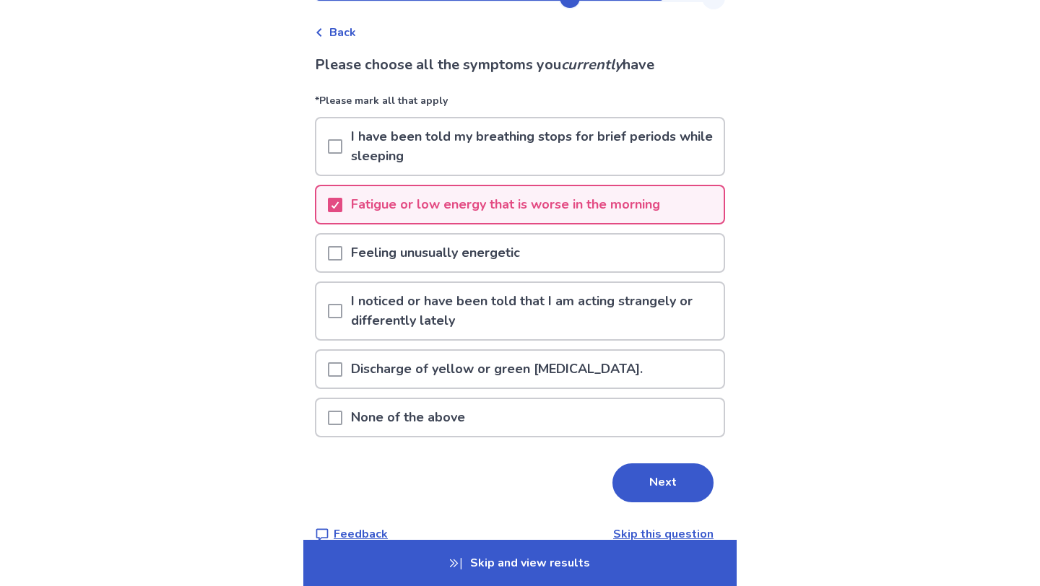
scroll to position [71, 0]
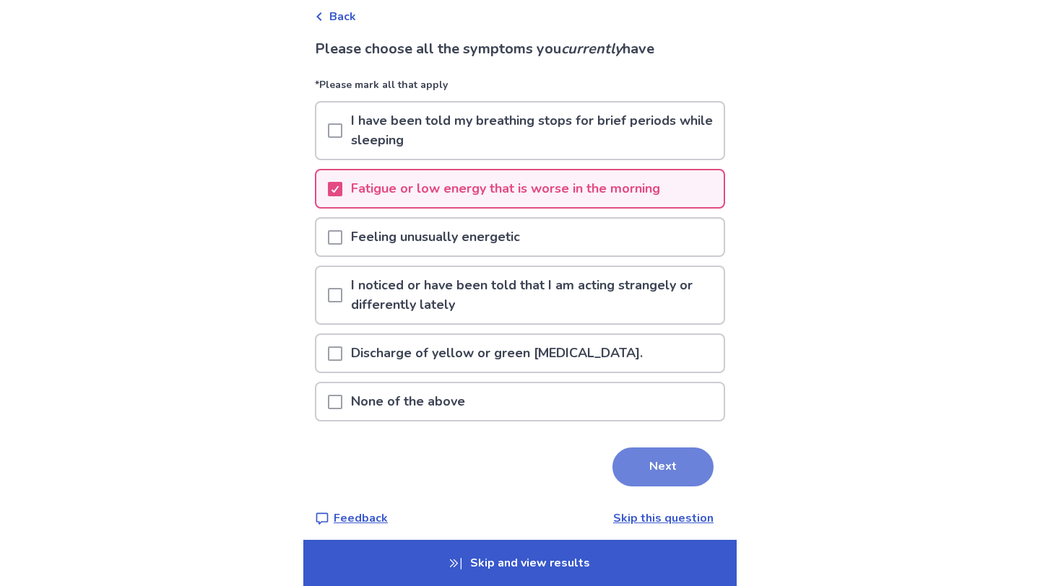
click at [612, 467] on button "Next" at bounding box center [662, 467] width 101 height 39
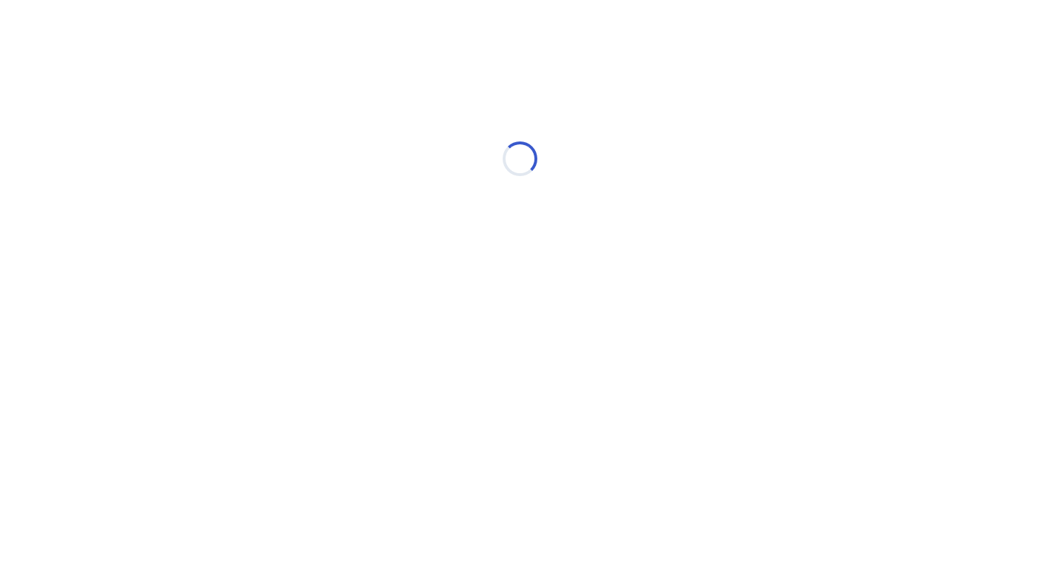
scroll to position [0, 0]
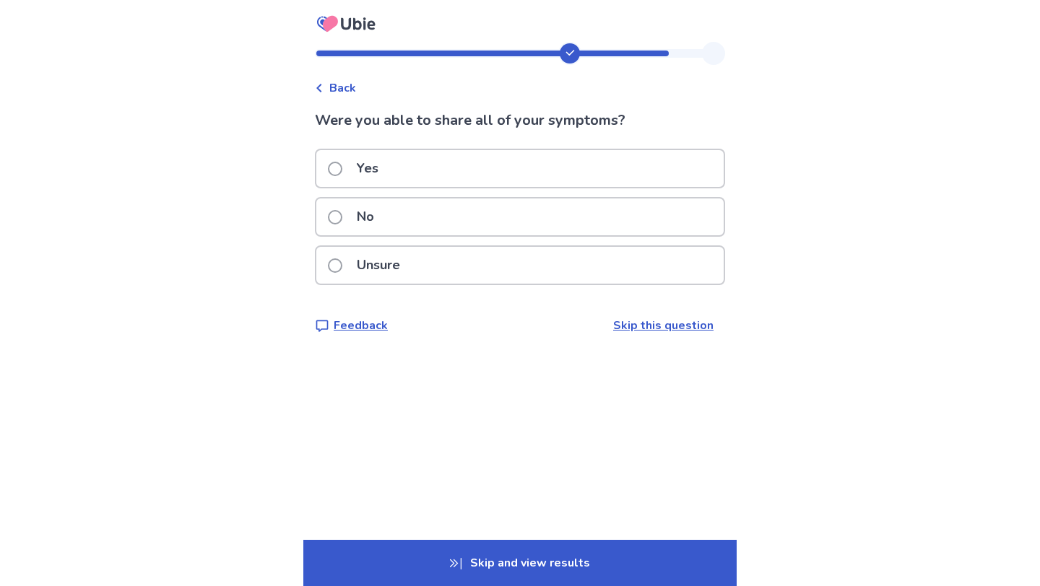
click at [661, 164] on div "Yes" at bounding box center [519, 168] width 407 height 37
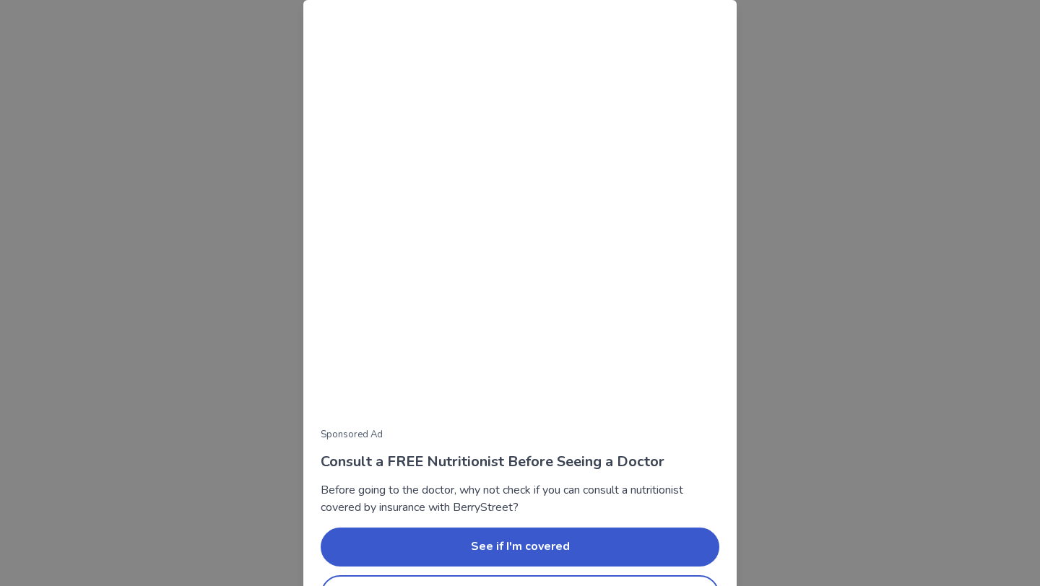
scroll to position [45, 0]
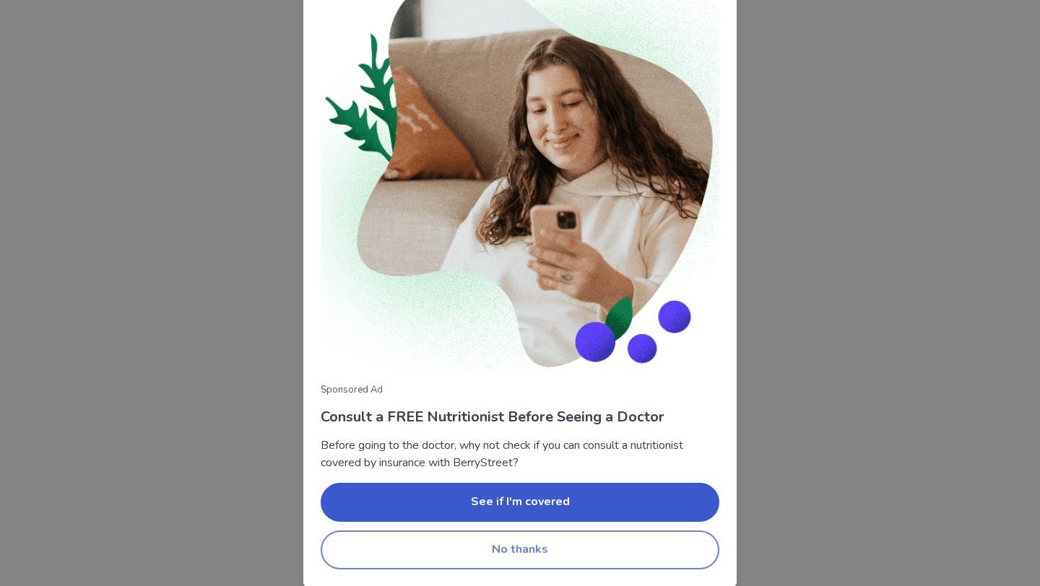
click at [540, 555] on button "No thanks" at bounding box center [520, 550] width 399 height 39
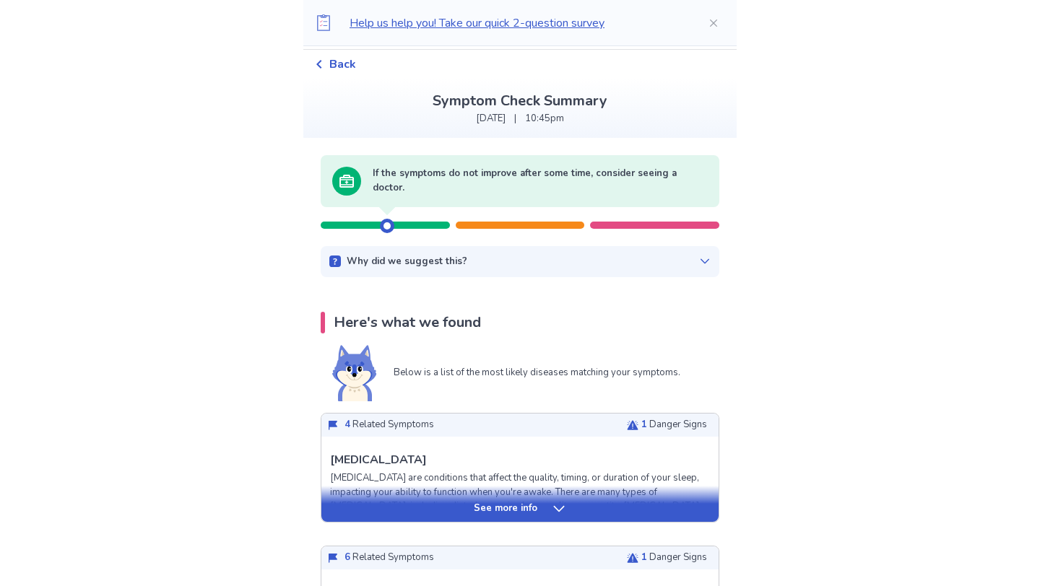
click at [496, 218] on div at bounding box center [520, 218] width 399 height 22
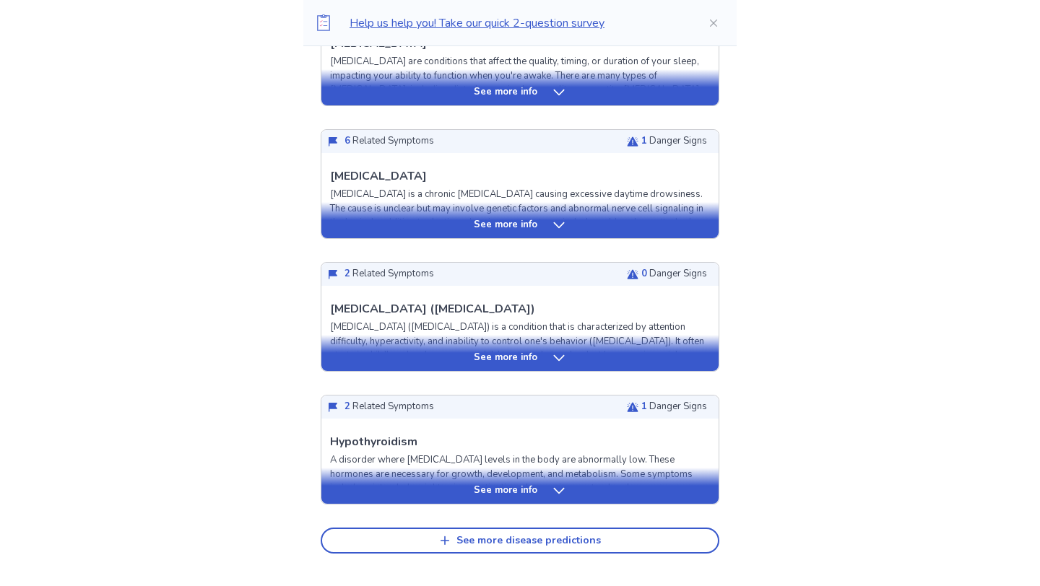
scroll to position [465, 0]
